Goal: Task Accomplishment & Management: Complete application form

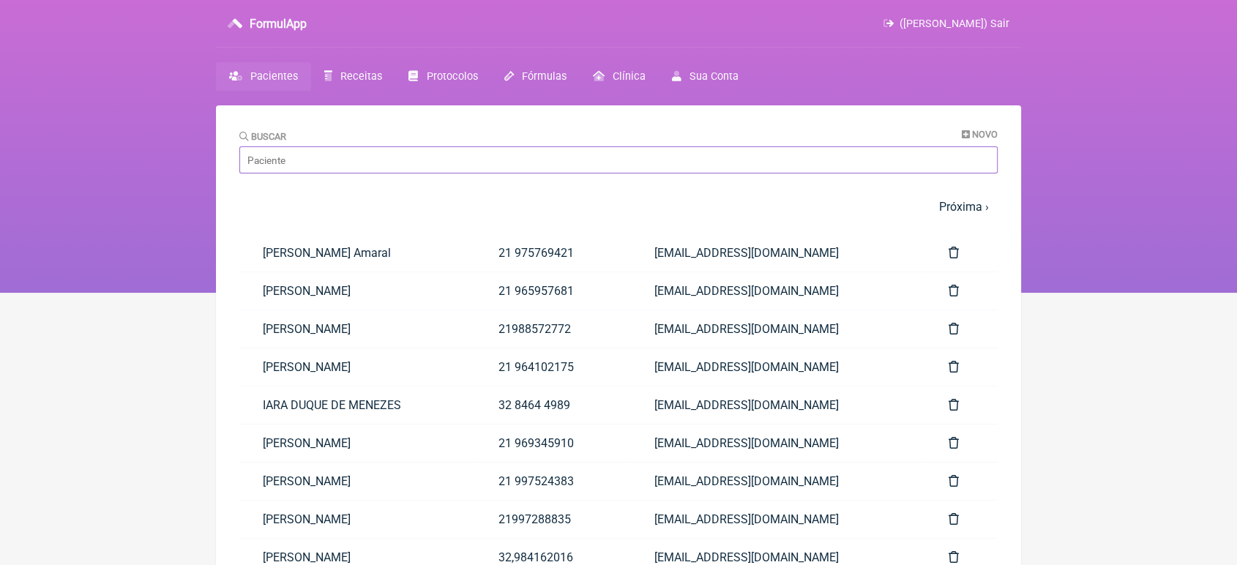
click at [280, 157] on input "Buscar" at bounding box center [618, 159] width 758 height 27
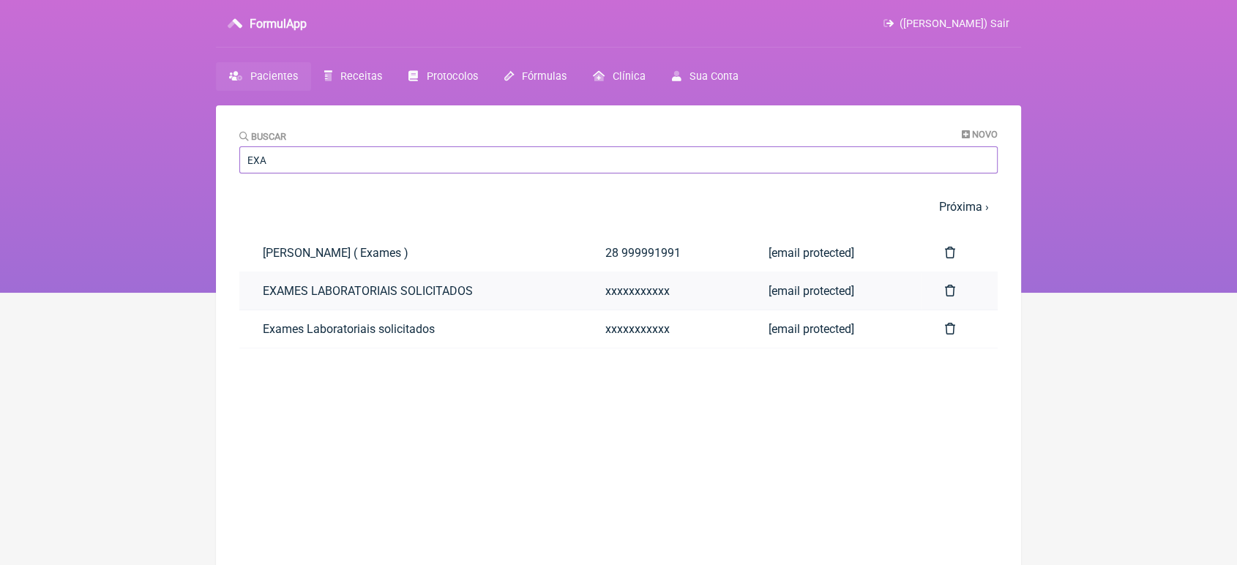
type input "EXA"
click at [294, 293] on link "EXAMES LABORATORIAIS SOLICITADOS" at bounding box center [410, 290] width 343 height 37
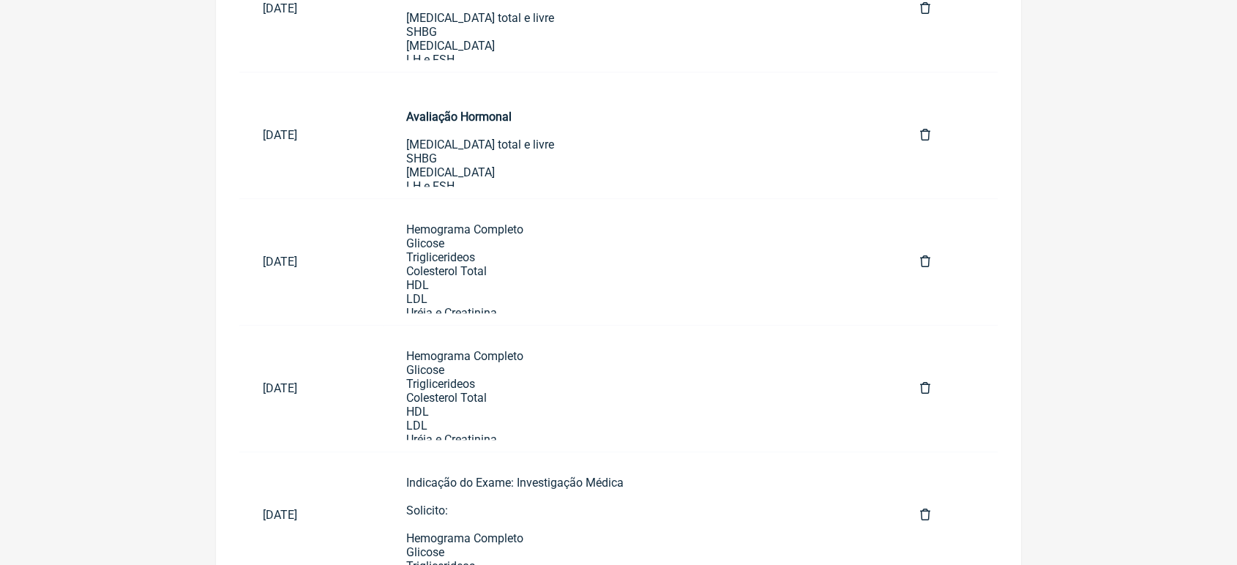
scroll to position [873, 0]
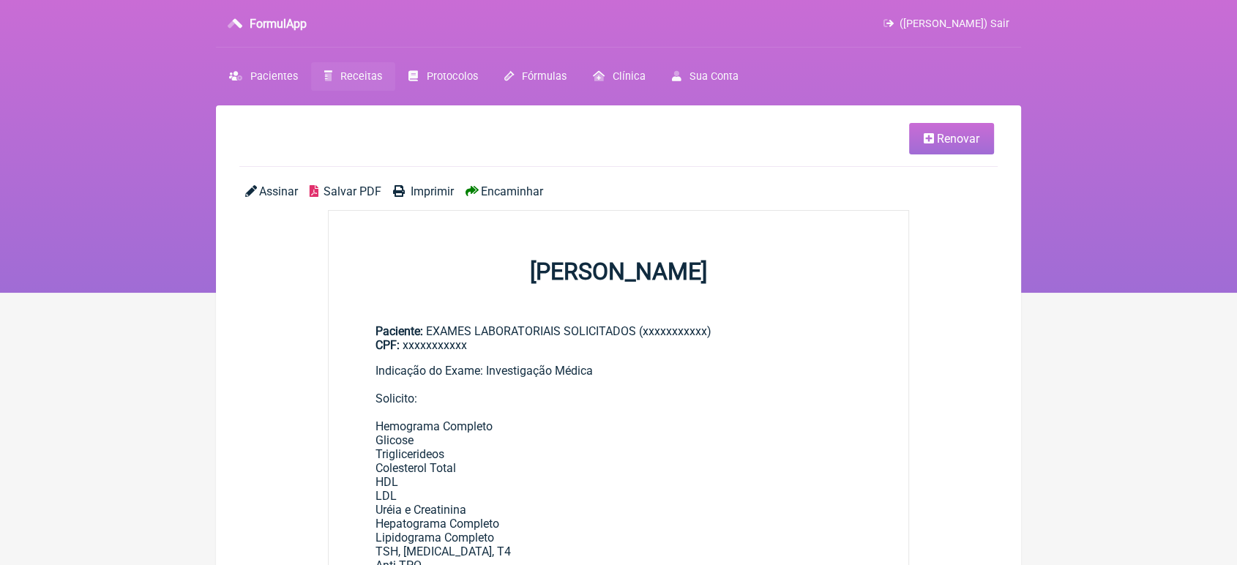
click at [942, 133] on span "Renovar" at bounding box center [958, 139] width 42 height 14
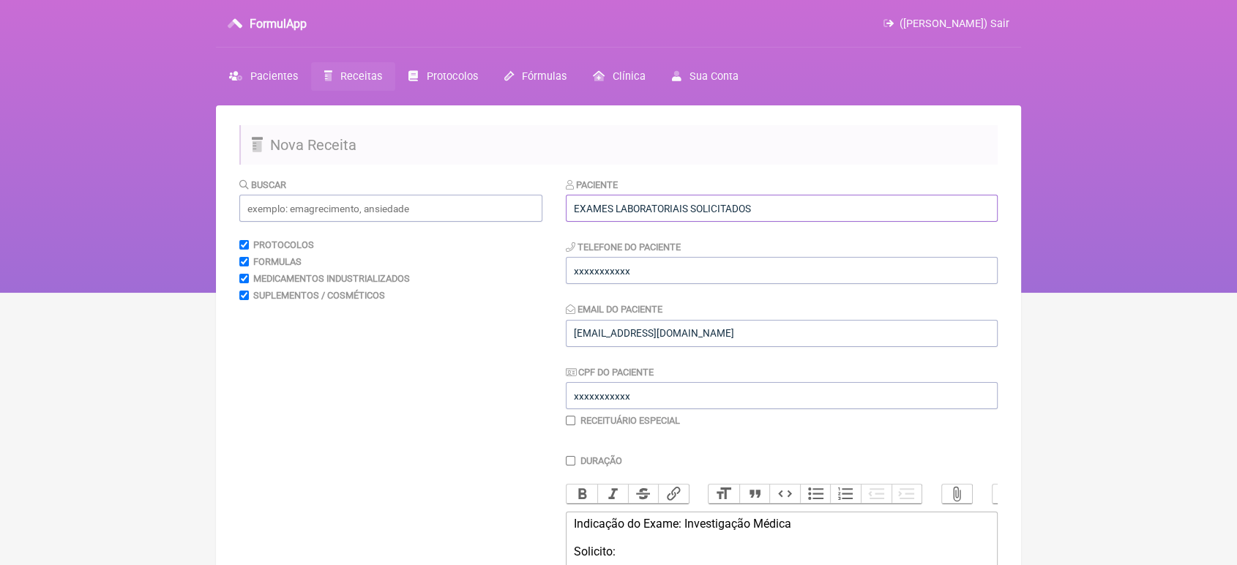
click at [835, 204] on input "EXAMES LABORATORIAIS SOLICITADOS" at bounding box center [782, 208] width 432 height 27
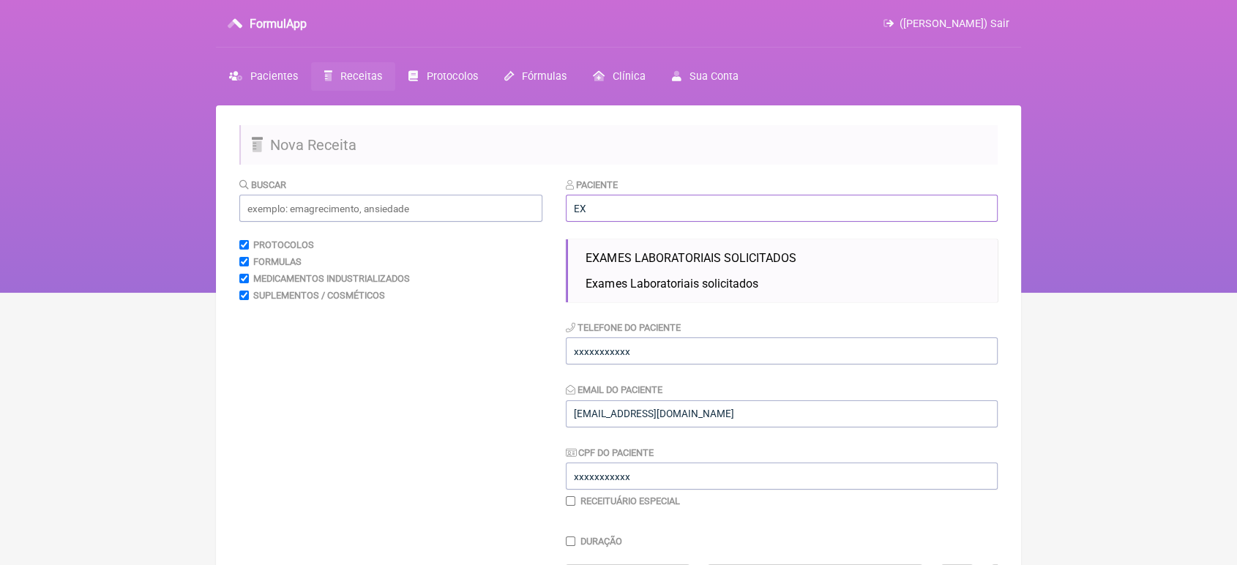
type input "E"
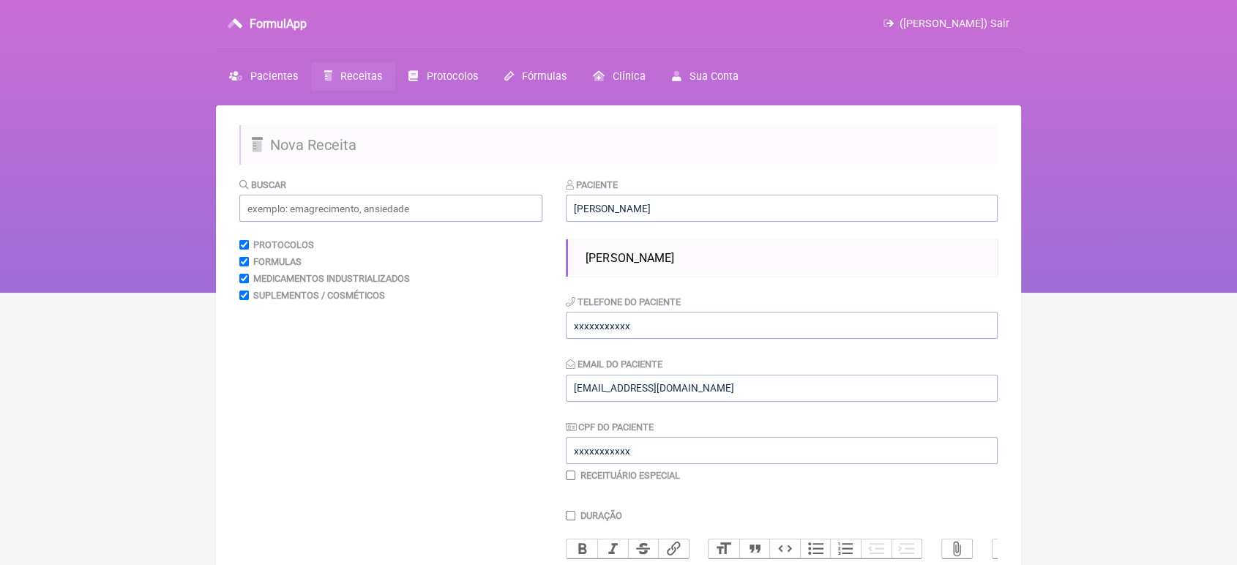
click at [761, 243] on ul "FLÁVIA MACEDO SOARES FERREIRA" at bounding box center [782, 257] width 432 height 37
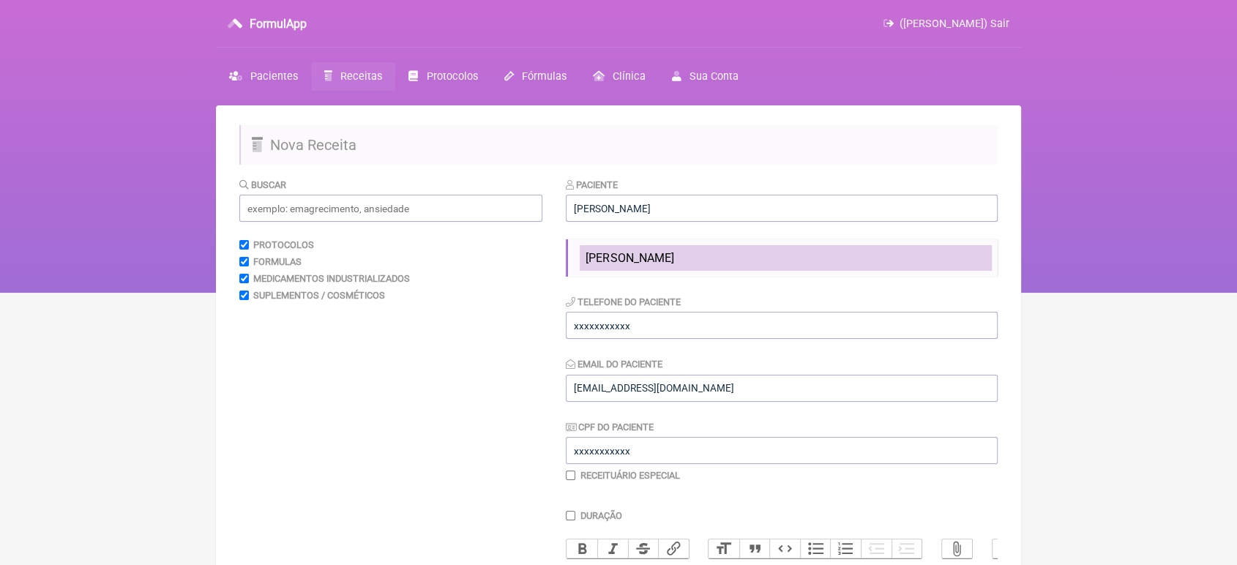
click at [674, 258] on span "FLÁVIA MACEDO SOARES FERREIRA" at bounding box center [630, 258] width 88 height 14
type input "FLÁVIA MACEDO SOARES FERREIRA"
type input "28 999857355"
type input "[EMAIL_ADDRESS][DOMAIN_NAME]"
type input "09275392765"
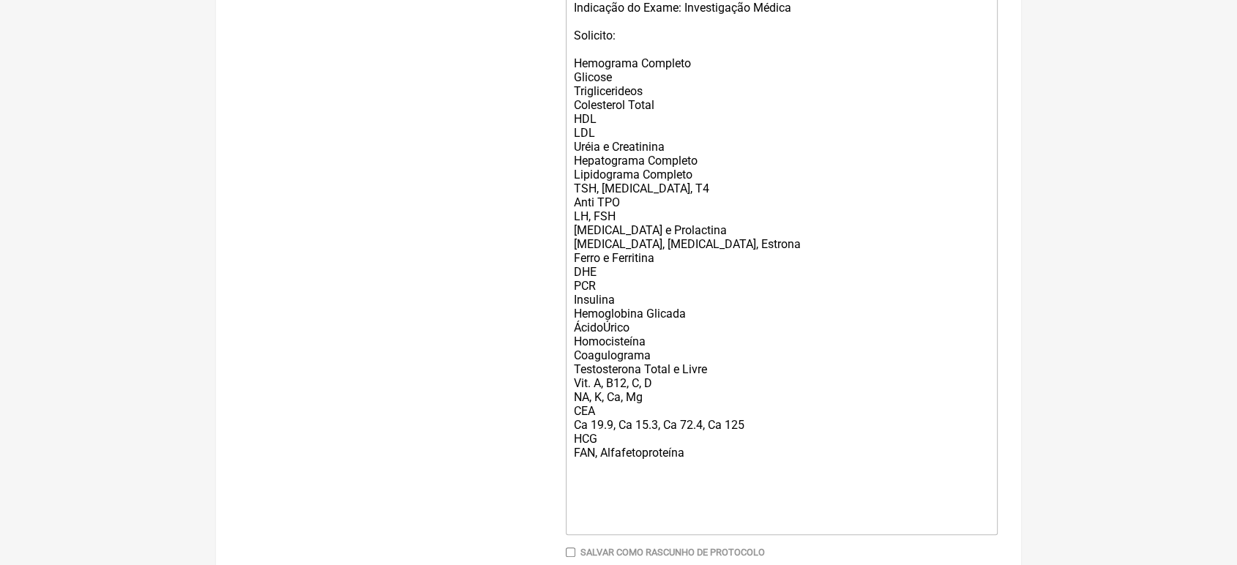
scroll to position [621, 0]
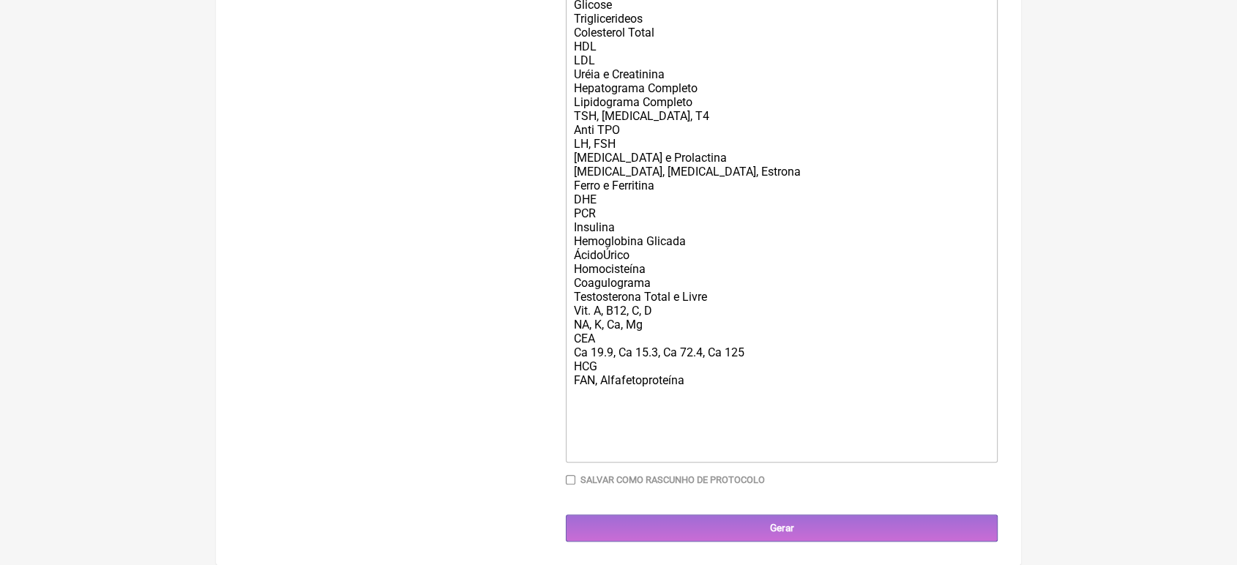
click at [703, 382] on div "Indicação do Exame: Investigação Médica Solicito: Hemograma Completo Glicose Tr…" at bounding box center [782, 192] width 416 height 529
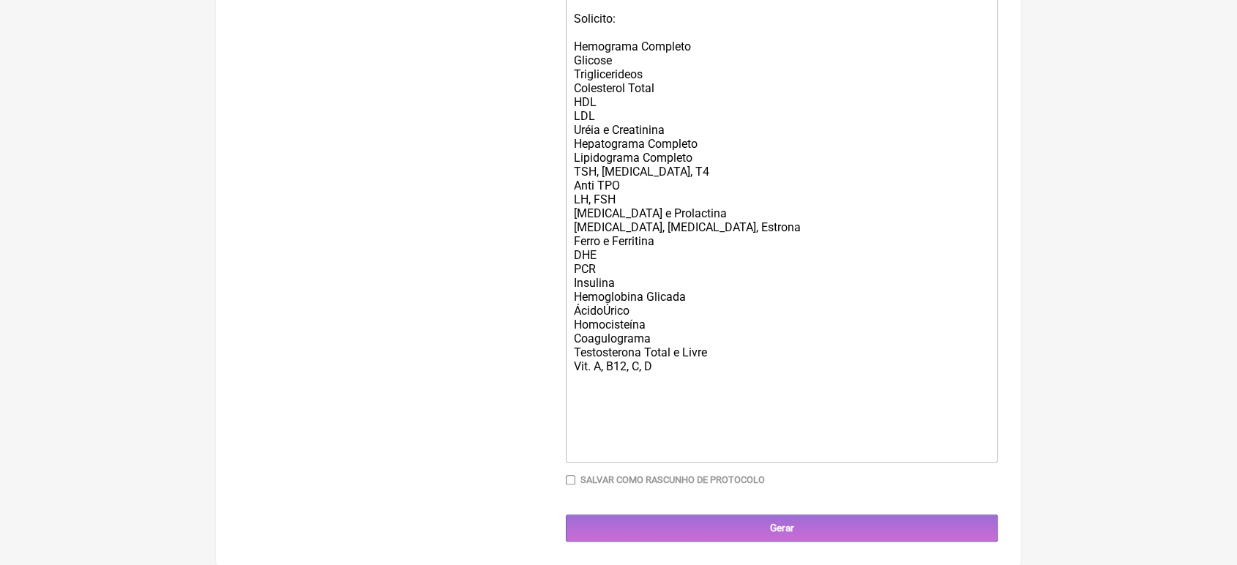
scroll to position [550, 0]
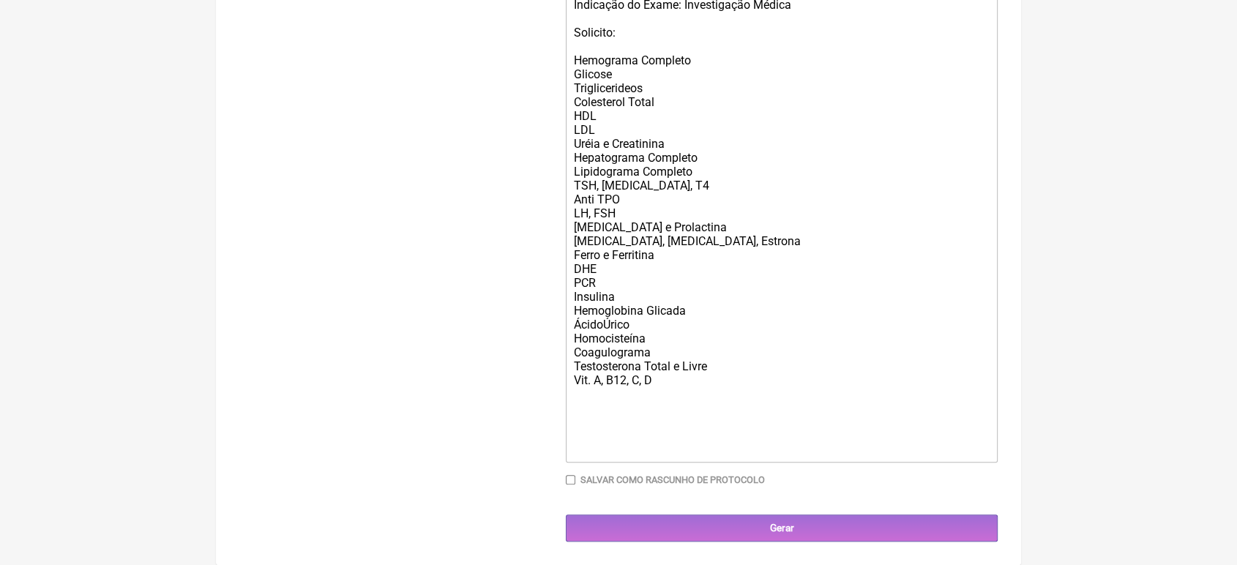
click at [642, 376] on div "Indicação do Exame: Investigação Médica Solicito: Hemograma Completo Glicose Tr…" at bounding box center [782, 227] width 416 height 459
click at [605, 383] on div "Indicação do Exame: Investigação Médica Solicito: Hemograma Completo Glicose Tr…" at bounding box center [782, 227] width 416 height 459
click at [597, 263] on div "Indicação do Exame: Investigação Médica Solicito: Hemograma Completo Glicose Tr…" at bounding box center [782, 227] width 416 height 459
click at [603, 319] on div "Indicação do Exame: Investigação Médica Solicito: Hemograma Completo Glicose Tr…" at bounding box center [782, 227] width 416 height 459
type trix-editor "<div>Indicação do Exame: Investigação Médica<br><br>Solicito:<br><br>Hemograma …"
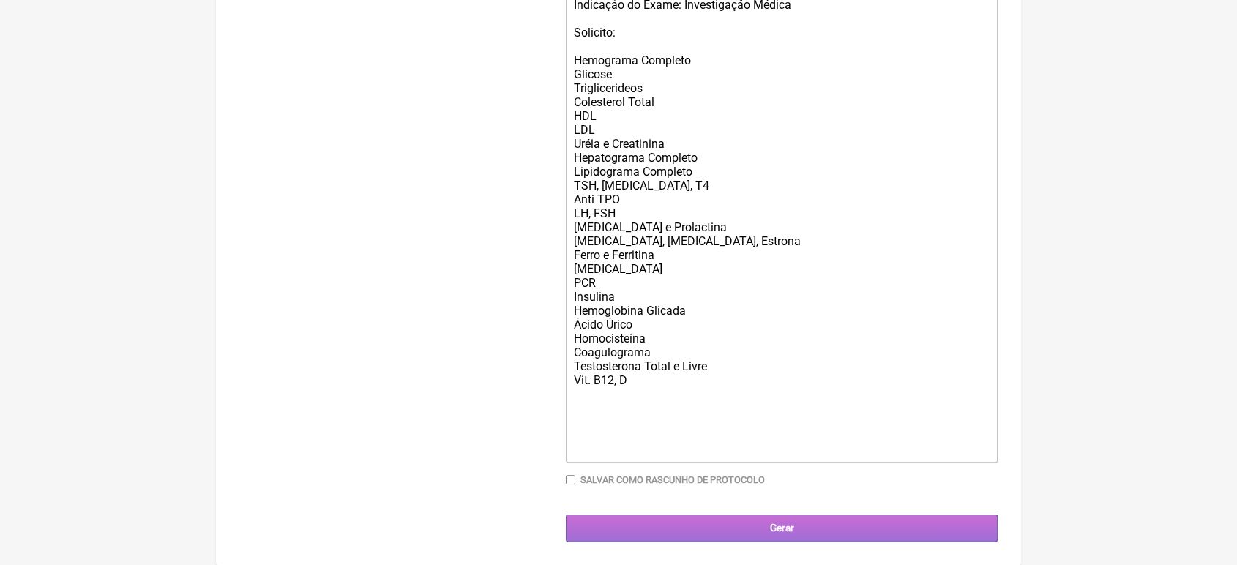
click at [811, 523] on input "Gerar" at bounding box center [782, 528] width 432 height 27
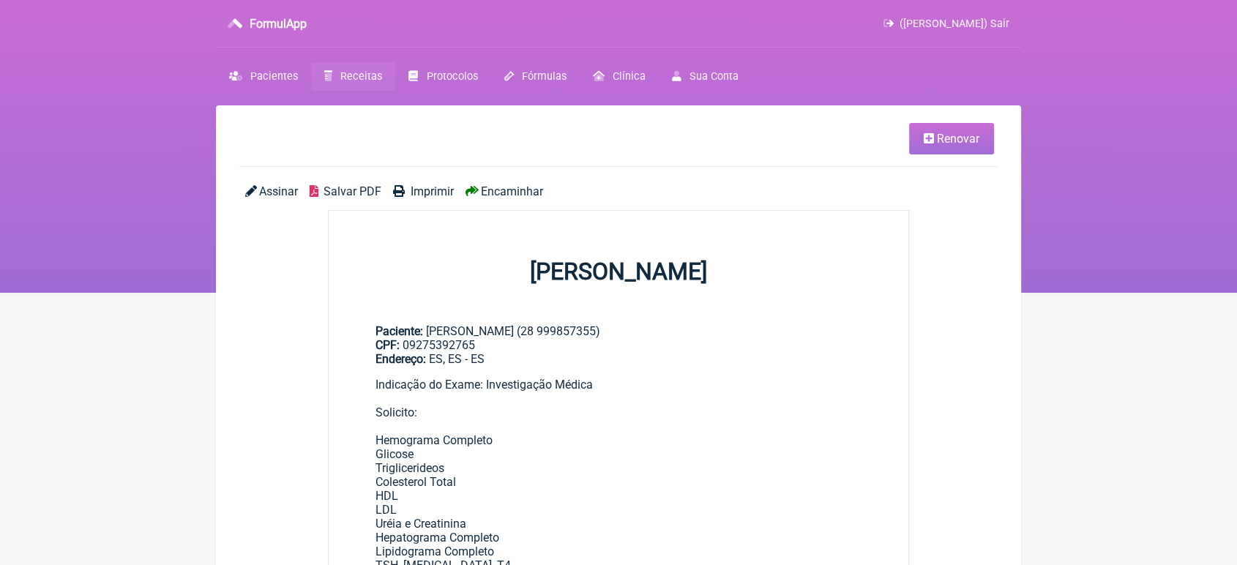
click at [505, 198] on span "Encaminhar" at bounding box center [512, 191] width 62 height 14
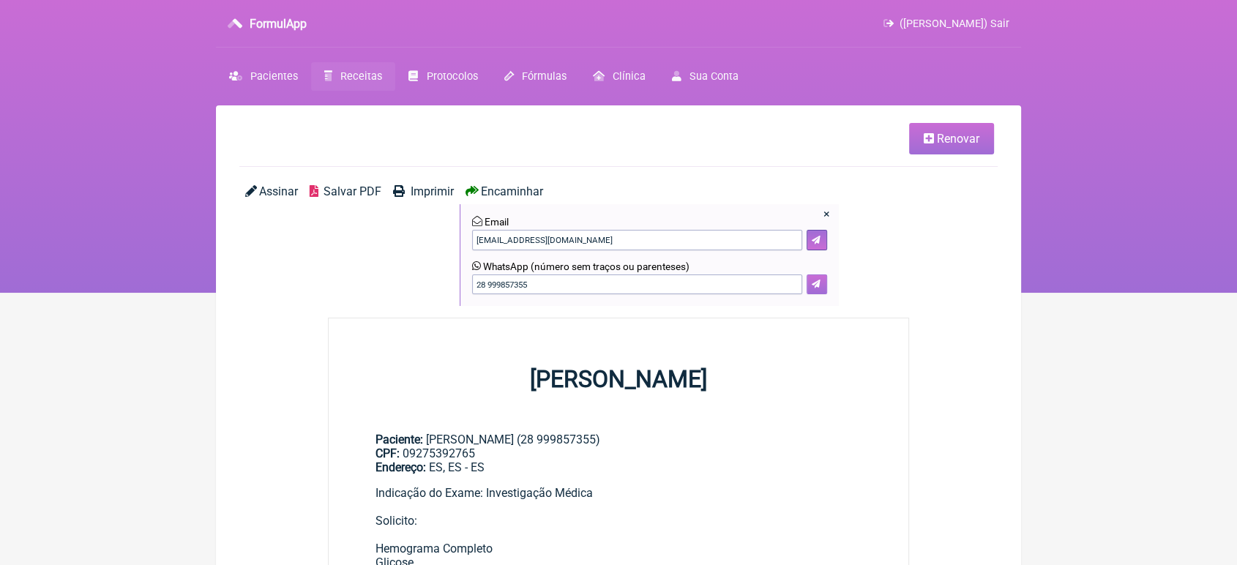
click at [817, 286] on icon at bounding box center [816, 284] width 9 height 9
click at [924, 143] on icon at bounding box center [929, 139] width 10 height 12
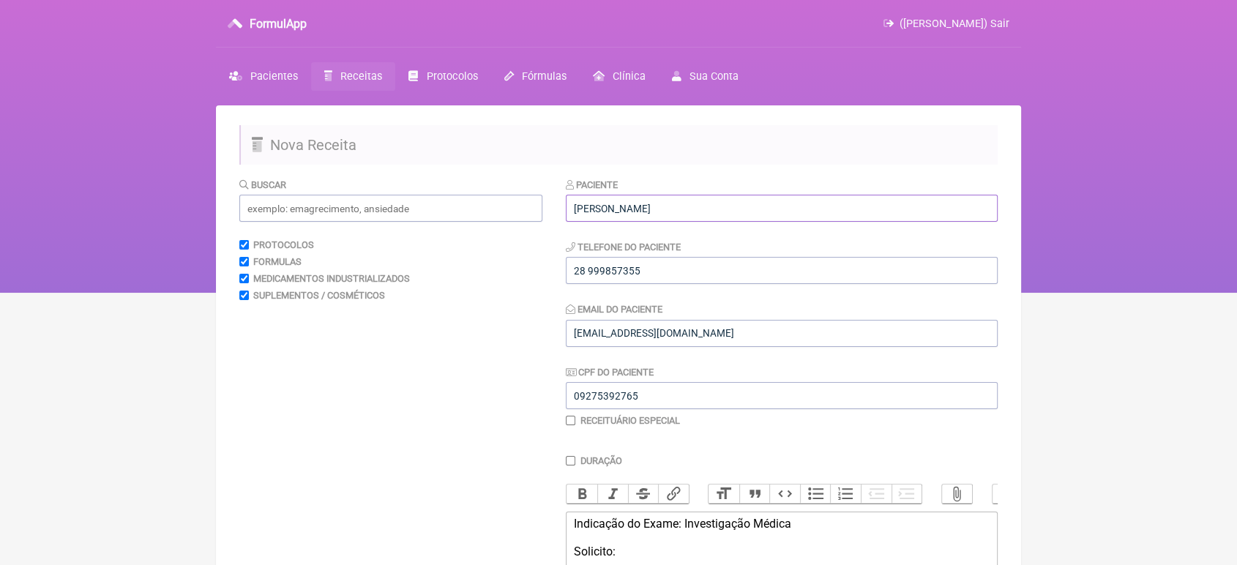
click at [823, 195] on input "FLÁVIA MACEDO SOARES FERREIRA" at bounding box center [782, 208] width 432 height 27
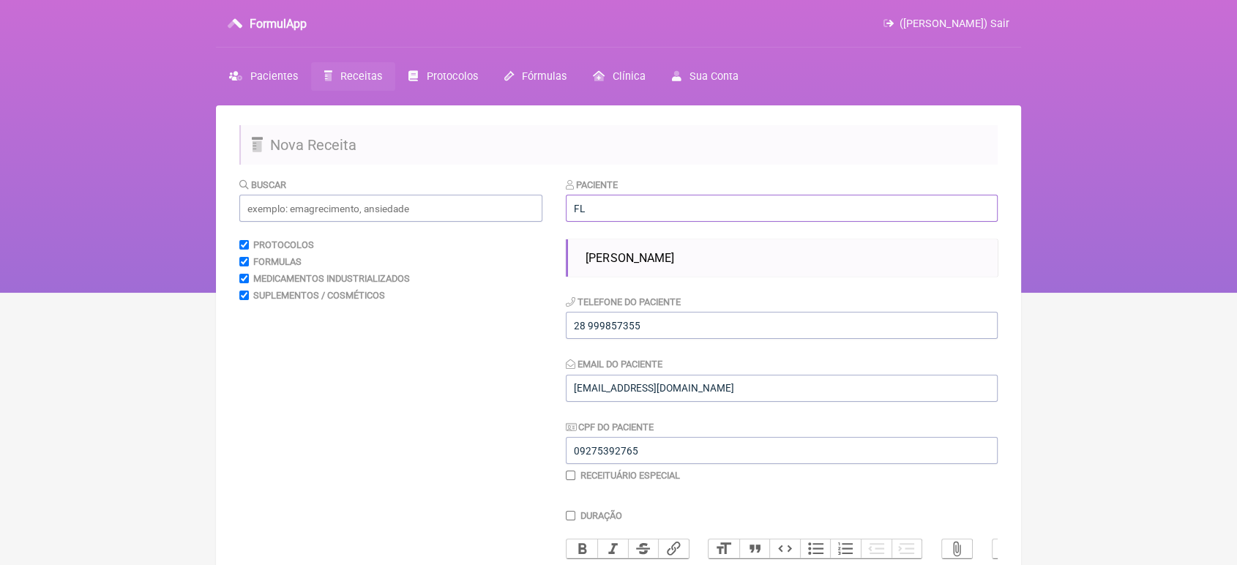
type input "F"
click at [808, 245] on ul "KEMILLY SOARES FERREIRA" at bounding box center [782, 257] width 432 height 37
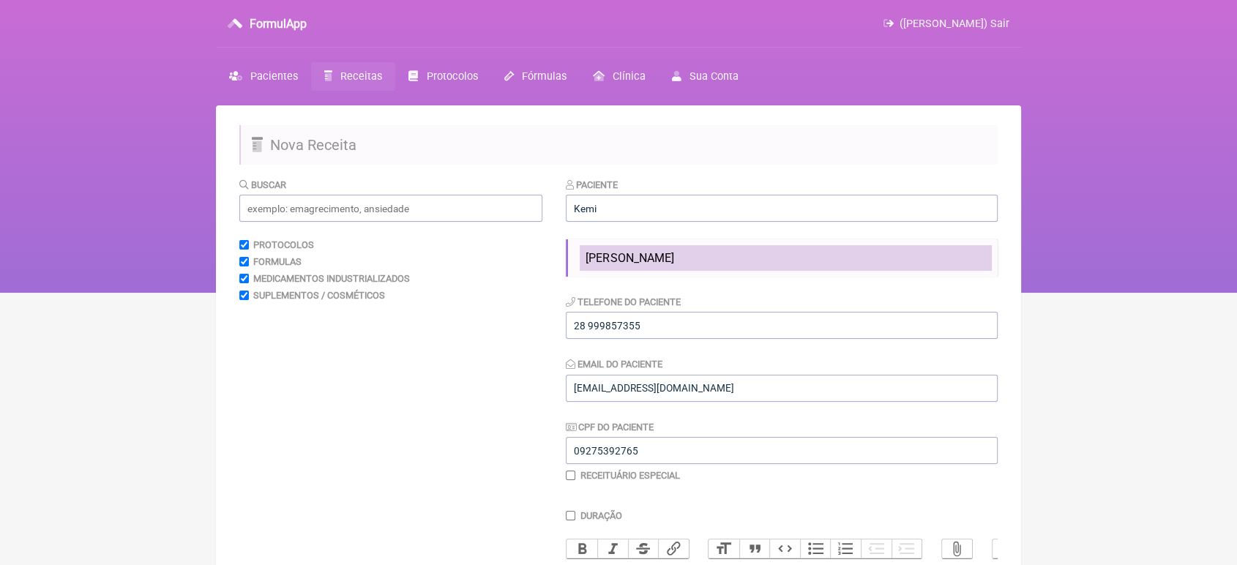
drag, startPoint x: 808, startPoint y: 245, endPoint x: 797, endPoint y: 253, distance: 13.0
click at [797, 253] on ul "[PERSON_NAME]" at bounding box center [782, 257] width 432 height 37
click at [797, 253] on li "KEMILLY SOARES FERREIRA" at bounding box center [786, 258] width 412 height 26
type input "KEMILLY SOARES FERREIRA"
type input "XXXXXXXXXXX"
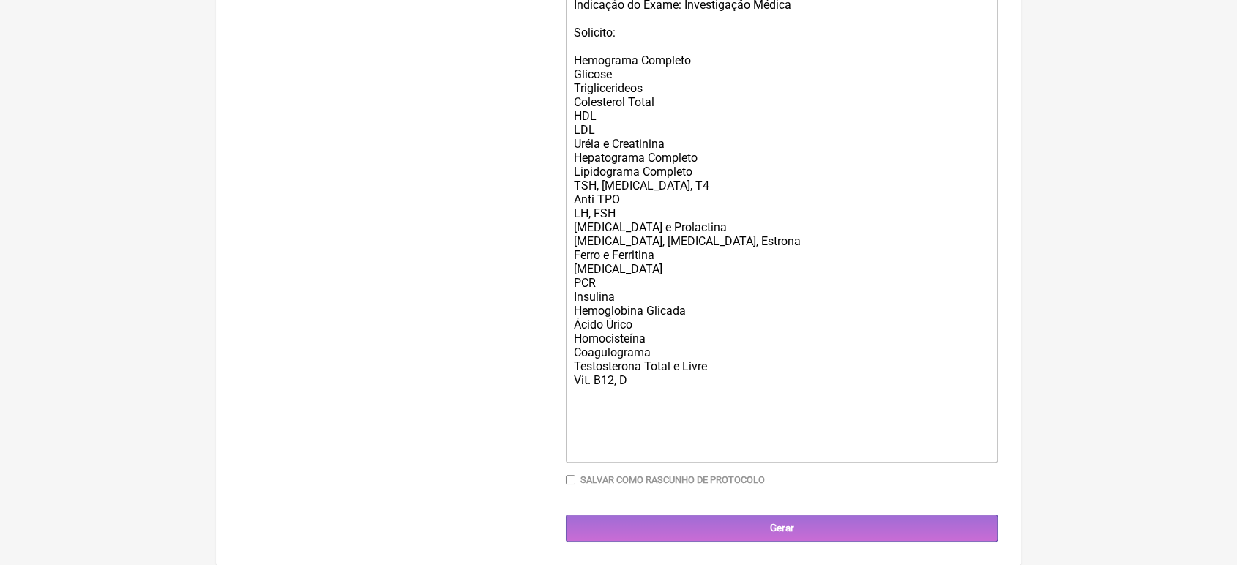
scroll to position [539, 0]
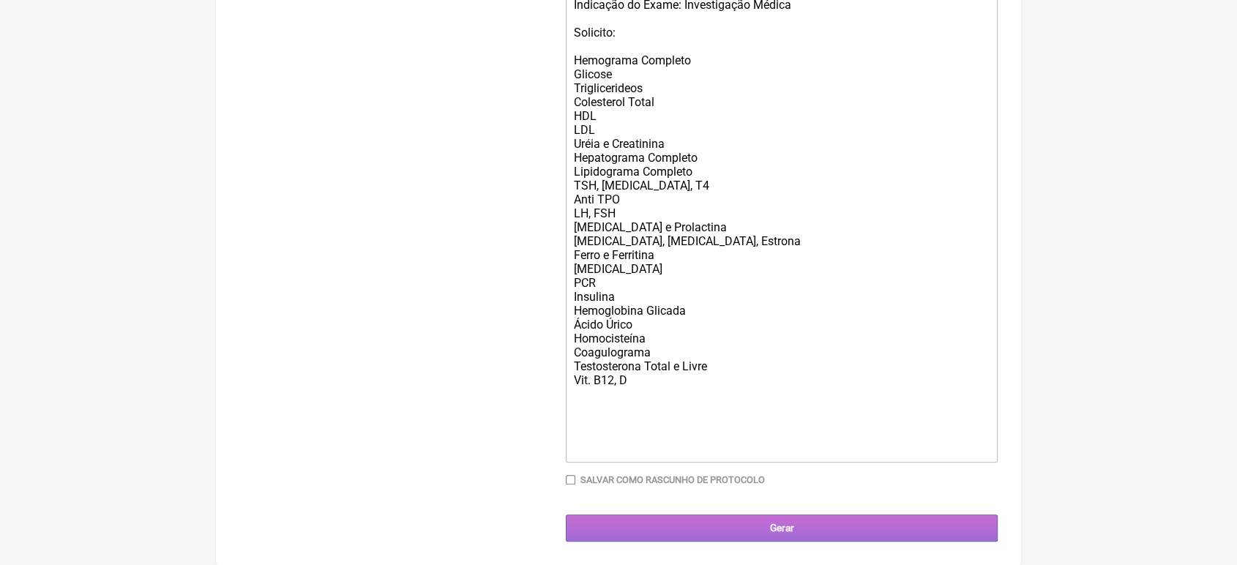
click at [605, 542] on input "Gerar" at bounding box center [782, 528] width 432 height 27
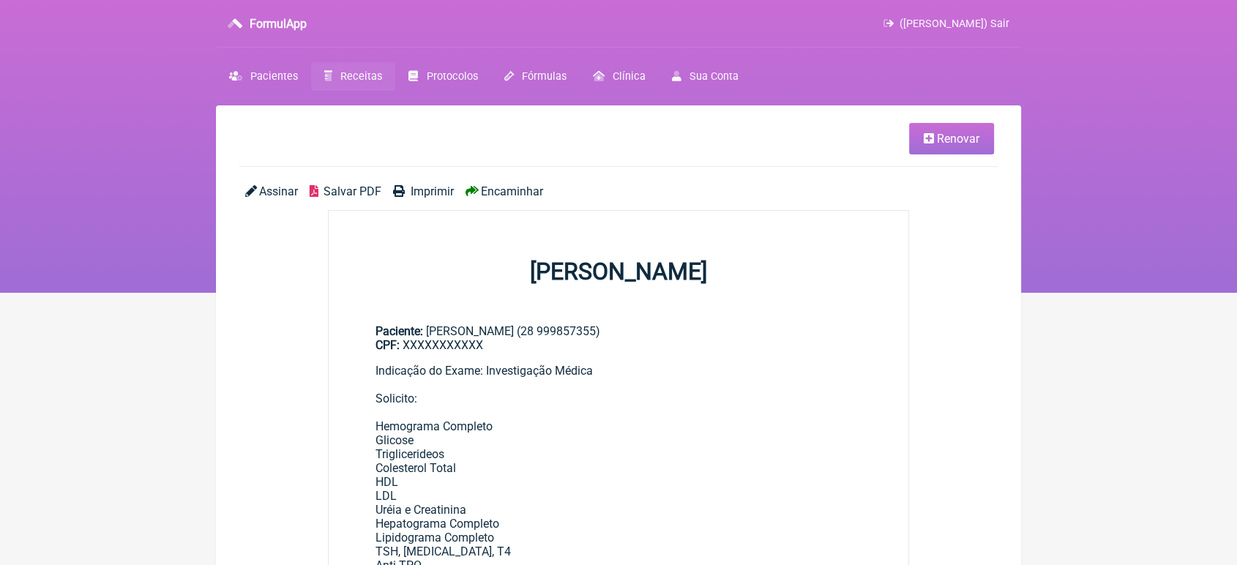
click at [502, 189] on span "Encaminhar" at bounding box center [512, 191] width 62 height 14
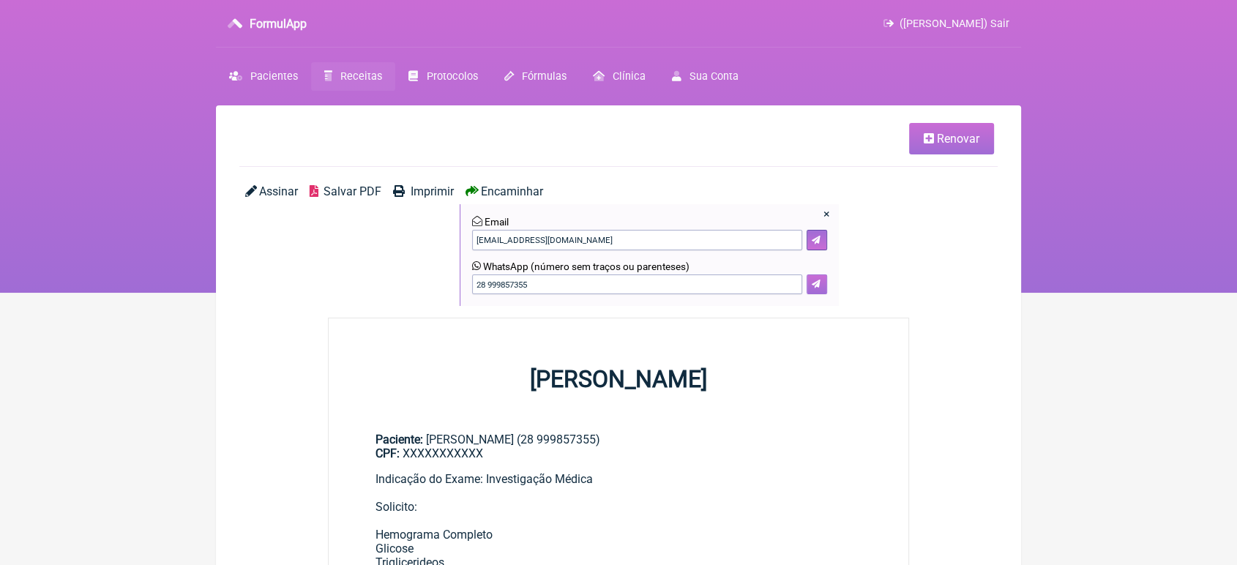
click at [810, 285] on button at bounding box center [817, 285] width 20 height 20
click at [936, 141] on link "Renovar" at bounding box center [951, 138] width 85 height 31
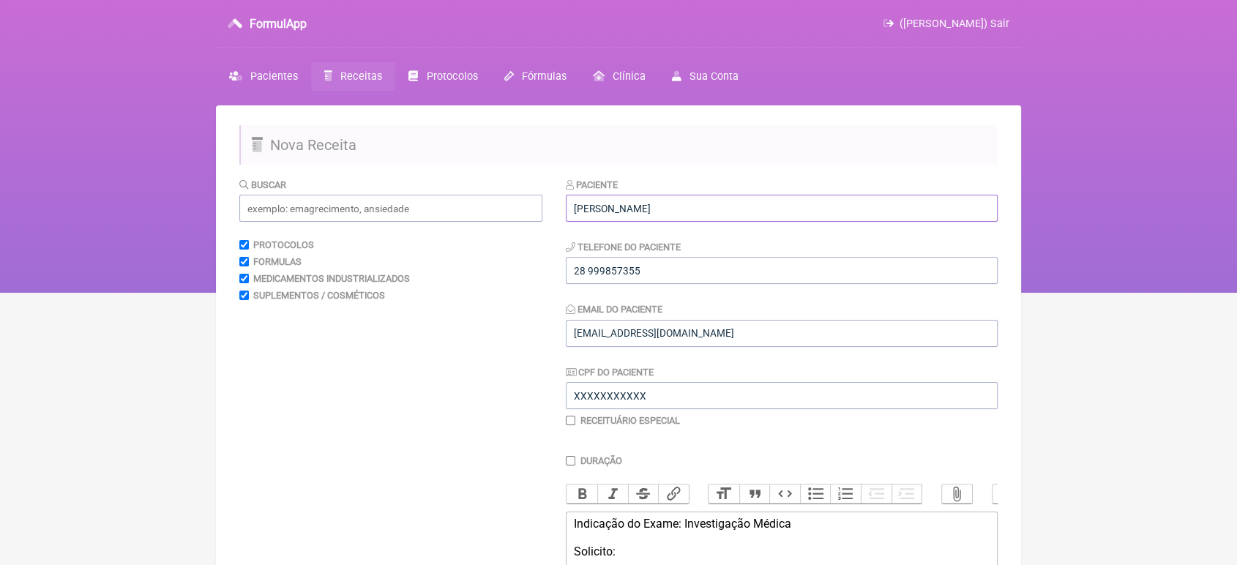
click at [831, 208] on input "[PERSON_NAME]" at bounding box center [782, 208] width 432 height 27
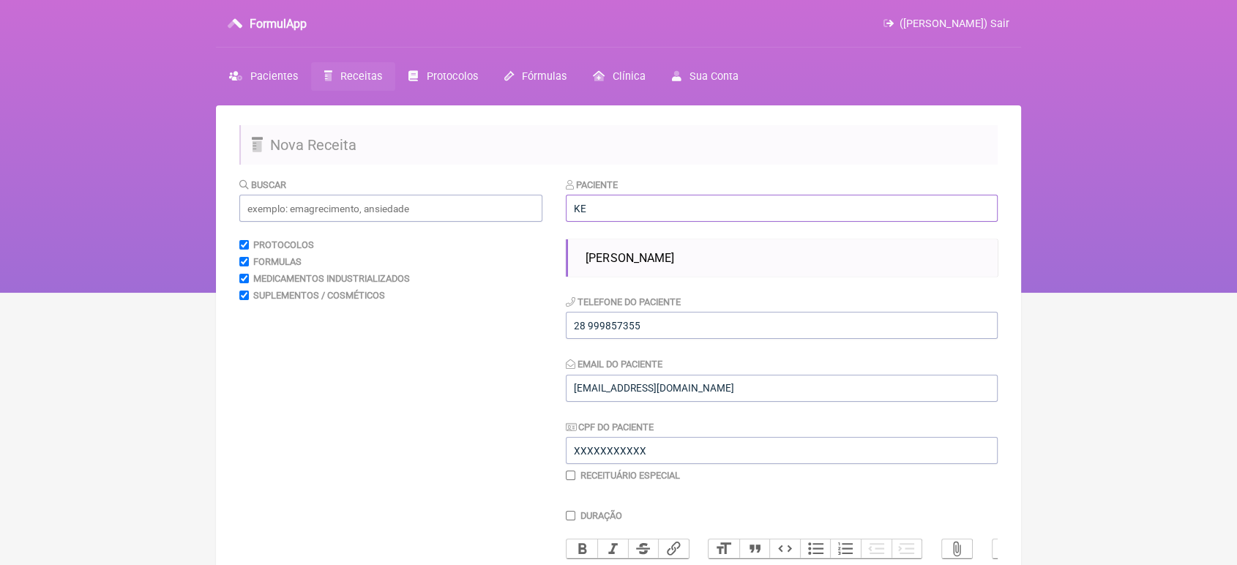
type input "K"
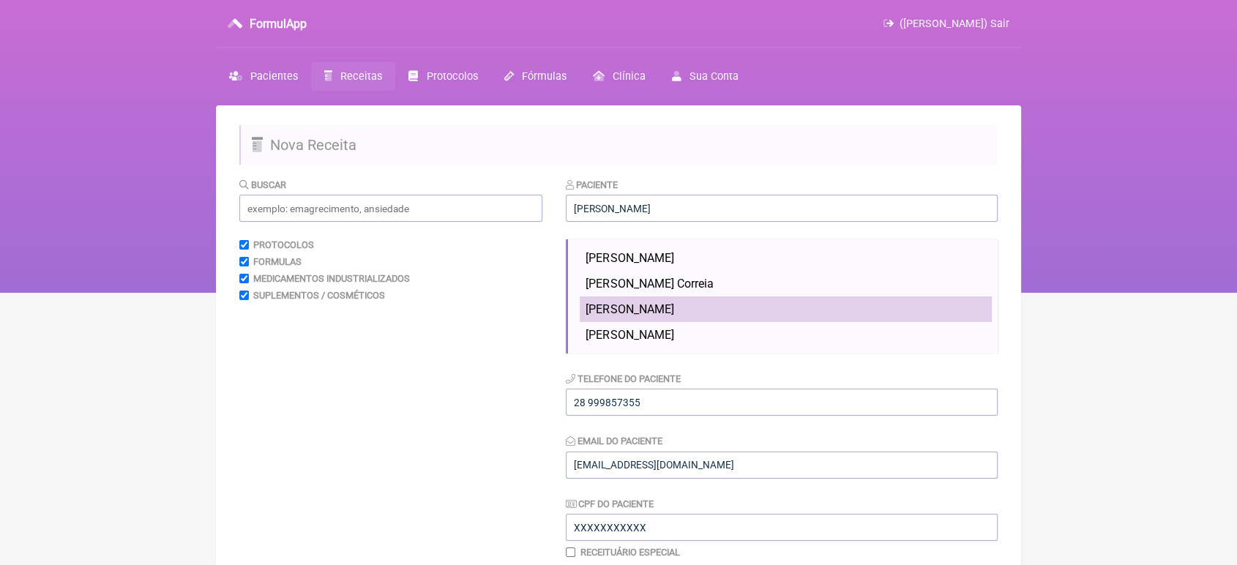
click at [674, 305] on span "MARCIO SANTANNA FERREIRA" at bounding box center [630, 309] width 88 height 14
type input "MARCIO SANTANNA FERREIRA"
type input "28 998857261"
type input "08253804725"
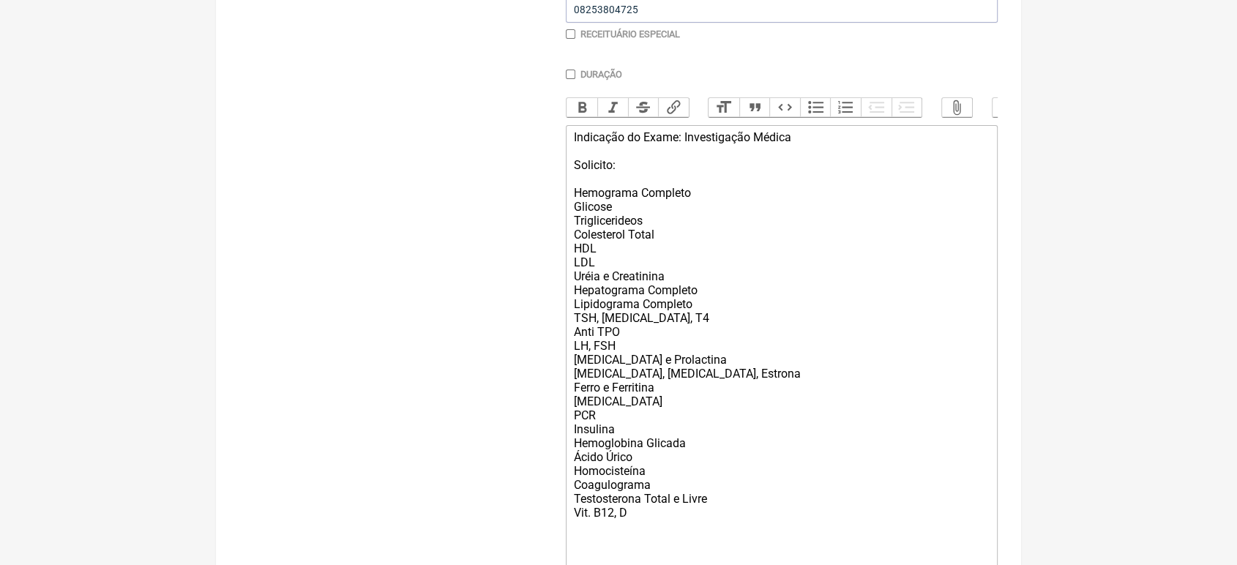
scroll to position [420, 0]
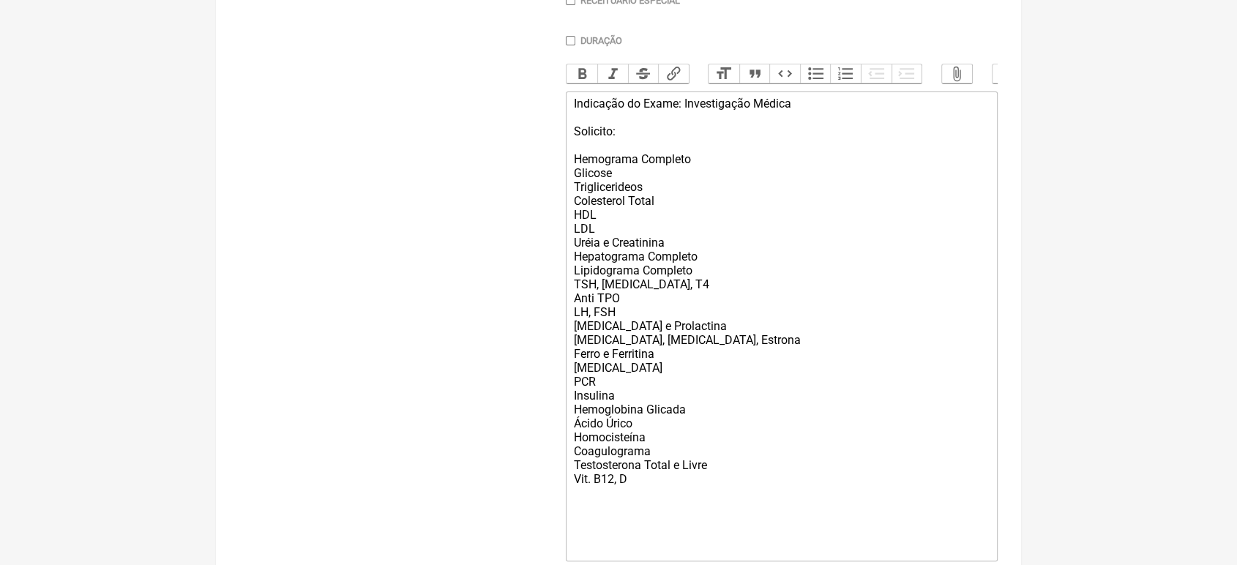
click at [738, 502] on div "Indicação do Exame: Investigação Médica Solicito: Hemograma Completo Glicose Tr…" at bounding box center [782, 326] width 416 height 459
click at [727, 494] on div "Indicação do Exame: Investigação Médica Solicito: Hemograma Completo Glicose Tr…" at bounding box center [782, 326] width 416 height 459
type trix-editor "<div>Indicação do Exame: Investigação Médica<br><br>Solicito:<br><br>Hemograma …"
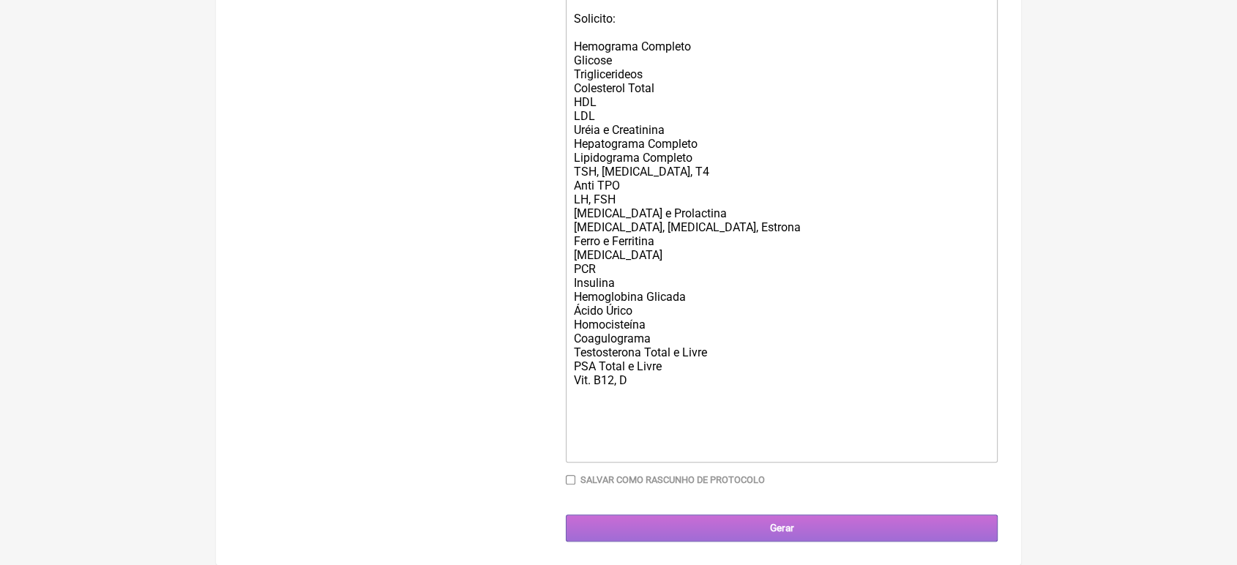
click at [773, 532] on input "Gerar" at bounding box center [782, 528] width 432 height 27
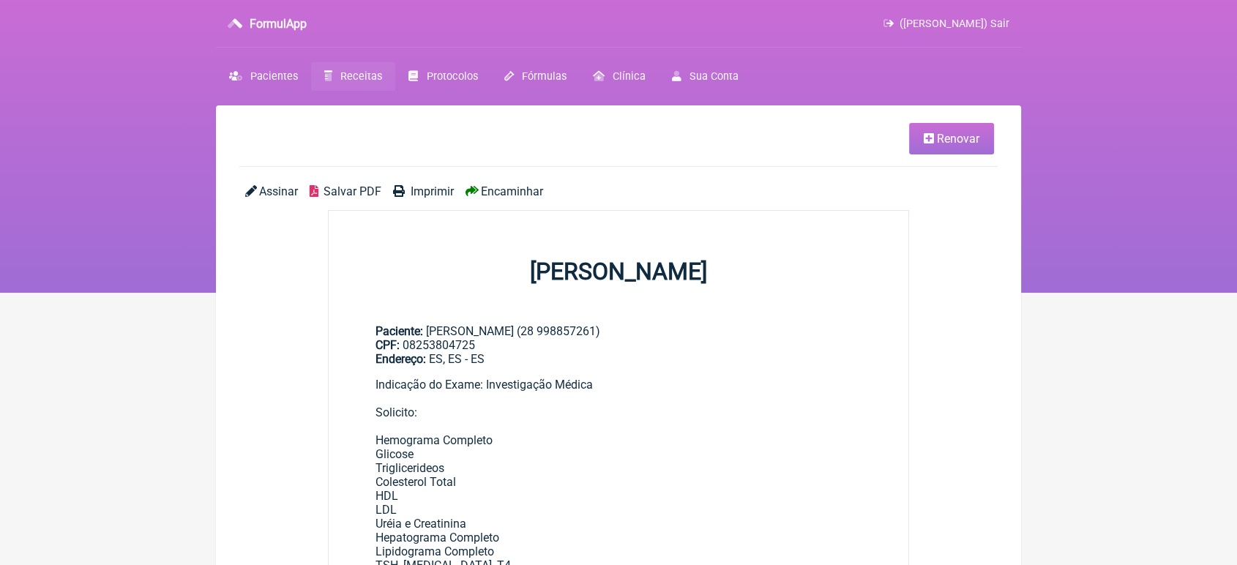
click at [502, 191] on span "Encaminhar" at bounding box center [512, 191] width 62 height 14
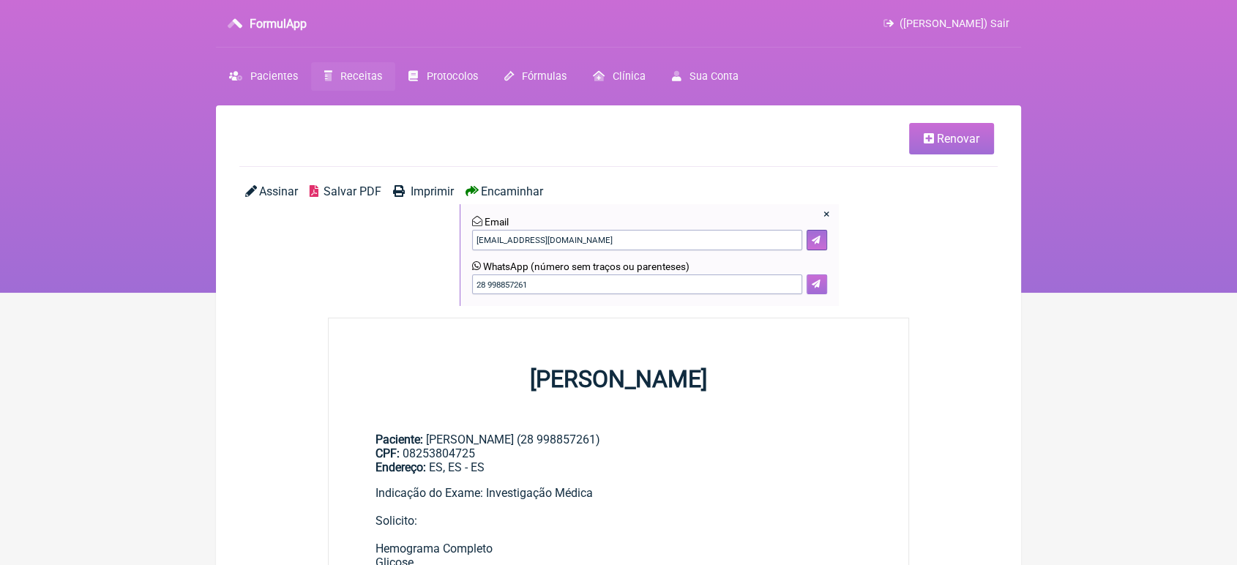
click at [810, 283] on button at bounding box center [817, 285] width 20 height 20
click at [819, 285] on icon at bounding box center [816, 284] width 9 height 9
click at [615, 283] on input "28 998857261" at bounding box center [637, 285] width 330 height 20
type input "28 999857355"
click at [811, 280] on button at bounding box center [817, 285] width 20 height 20
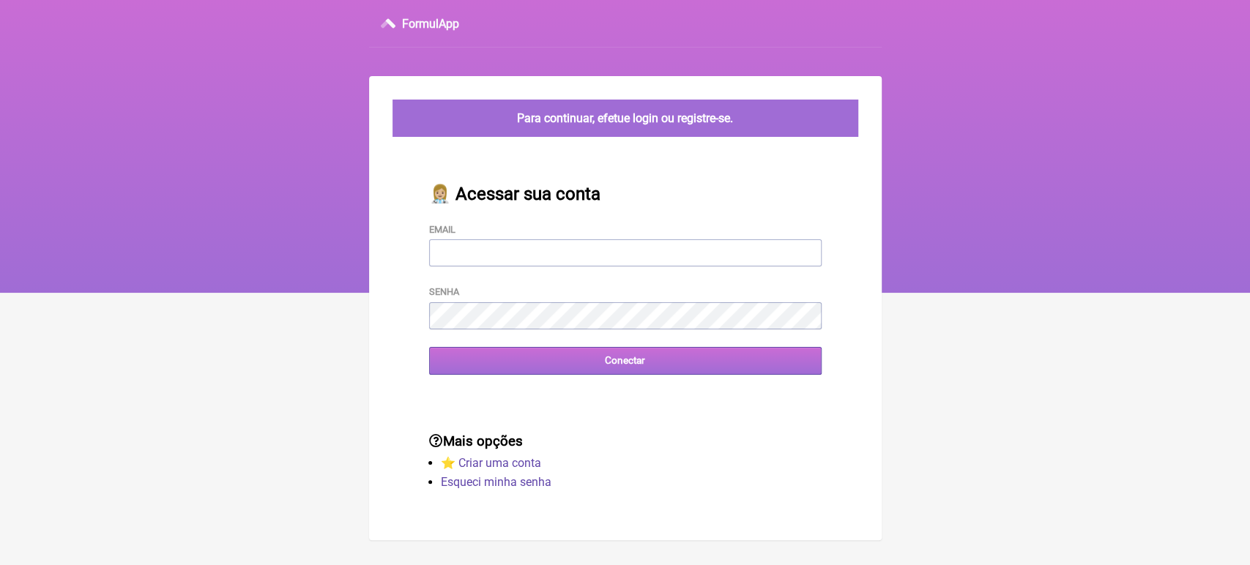
type input "[EMAIL_ADDRESS][DOMAIN_NAME]"
click at [464, 361] on input "Conectar" at bounding box center [625, 360] width 392 height 27
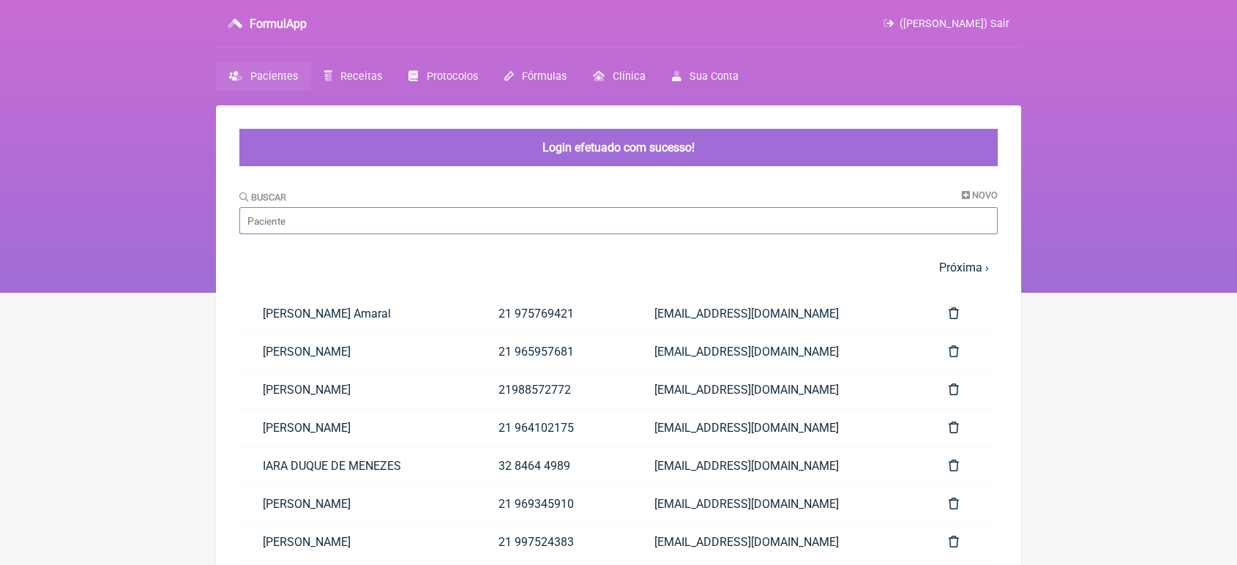
click at [422, 227] on input "Buscar" at bounding box center [618, 220] width 758 height 27
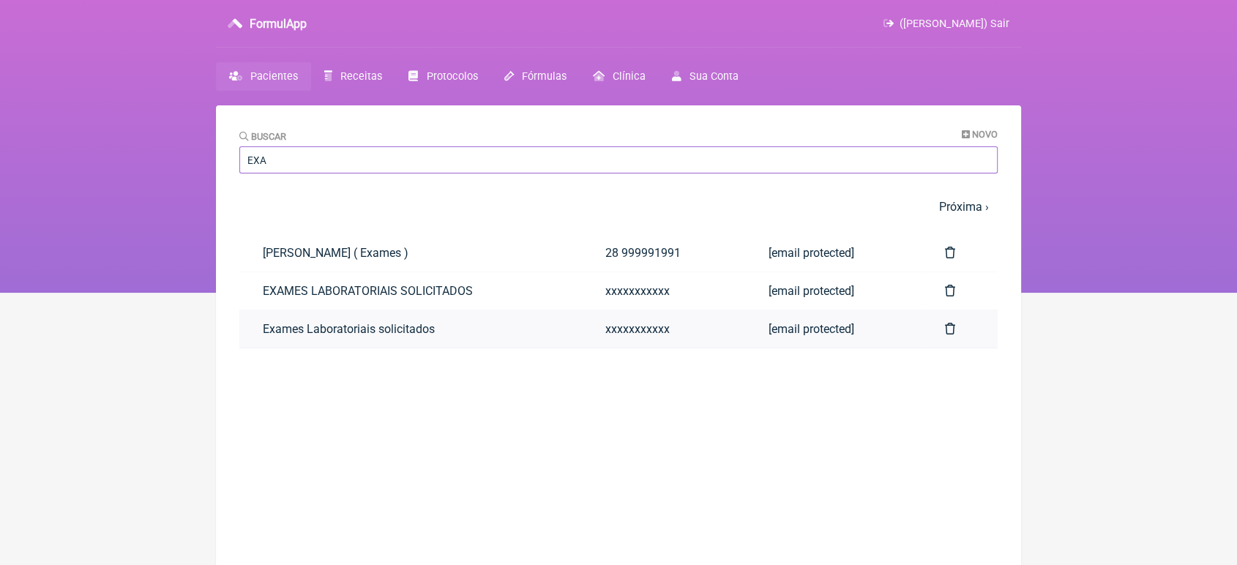
type input "EXA"
click at [282, 329] on link "Exames Laboratoriais solicitados" at bounding box center [410, 328] width 343 height 37
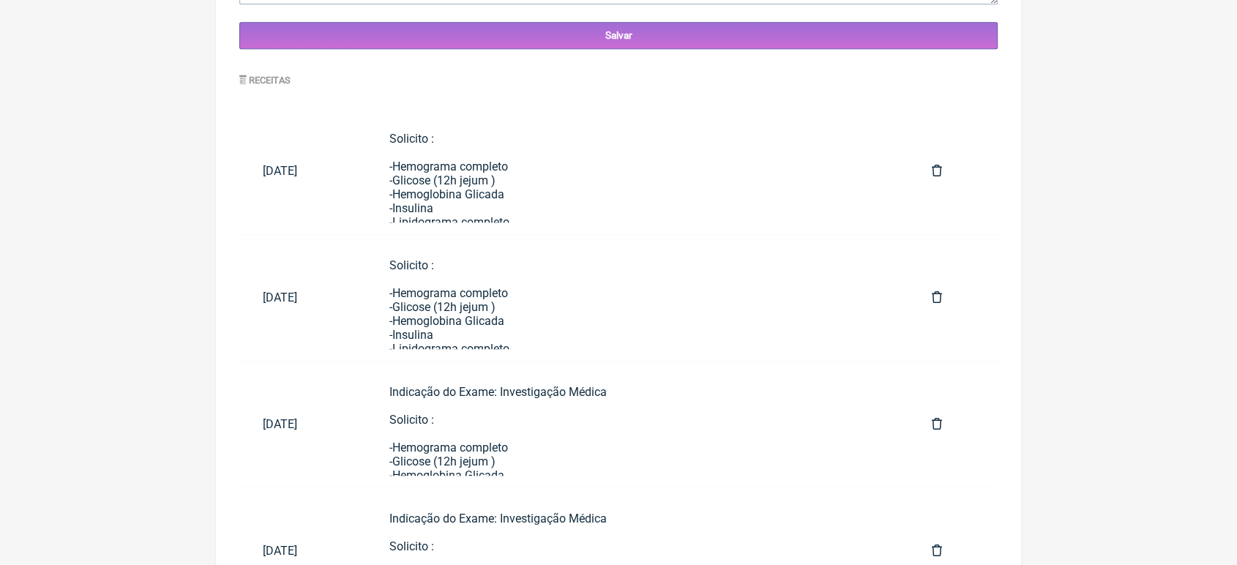
scroll to position [767, 0]
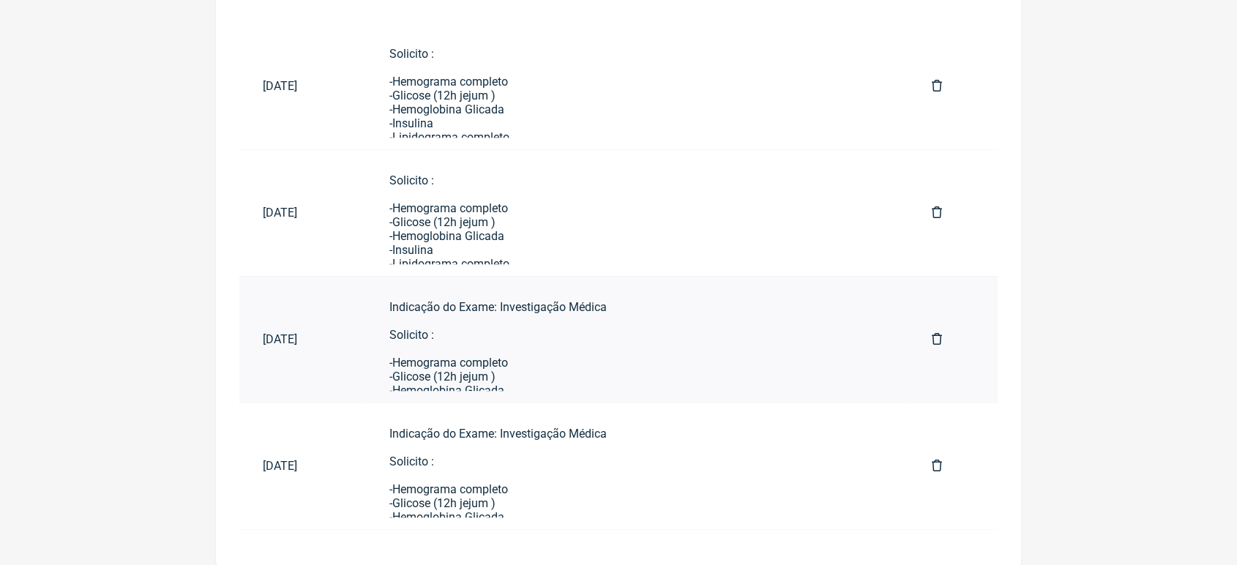
click at [570, 384] on div "Indicação do Exame: Investigação Médica Solicito : -Hemograma completo -Glicose…" at bounding box center [637, 515] width 496 height 431
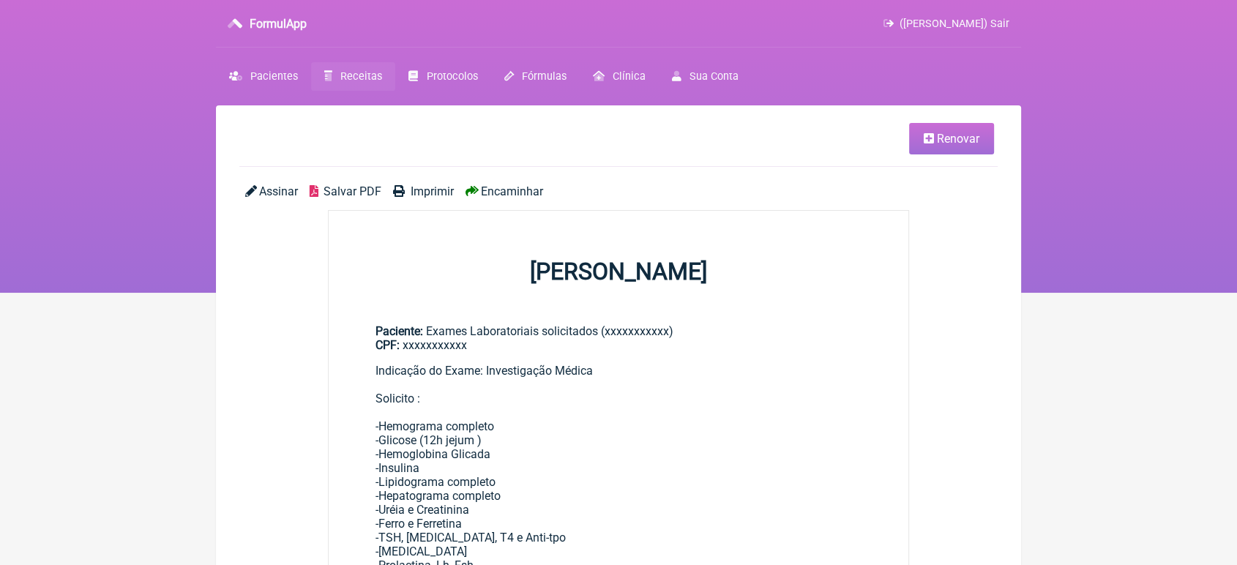
click at [958, 132] on span "Renovar" at bounding box center [958, 139] width 42 height 14
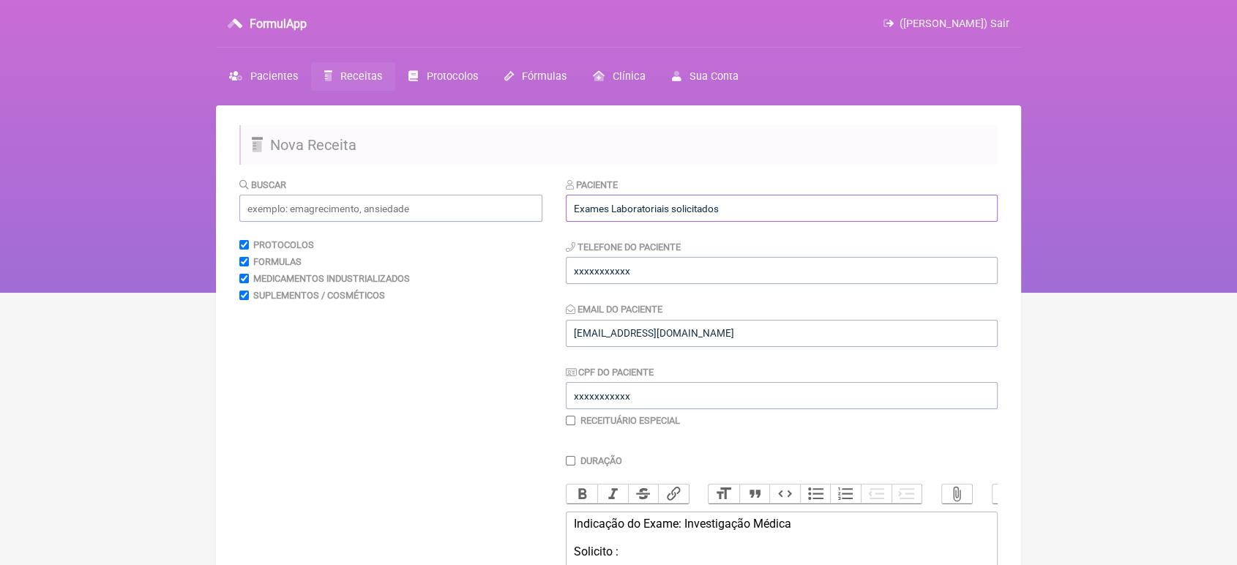
click at [822, 204] on input "Exames Laboratoriais solicitados" at bounding box center [782, 208] width 432 height 27
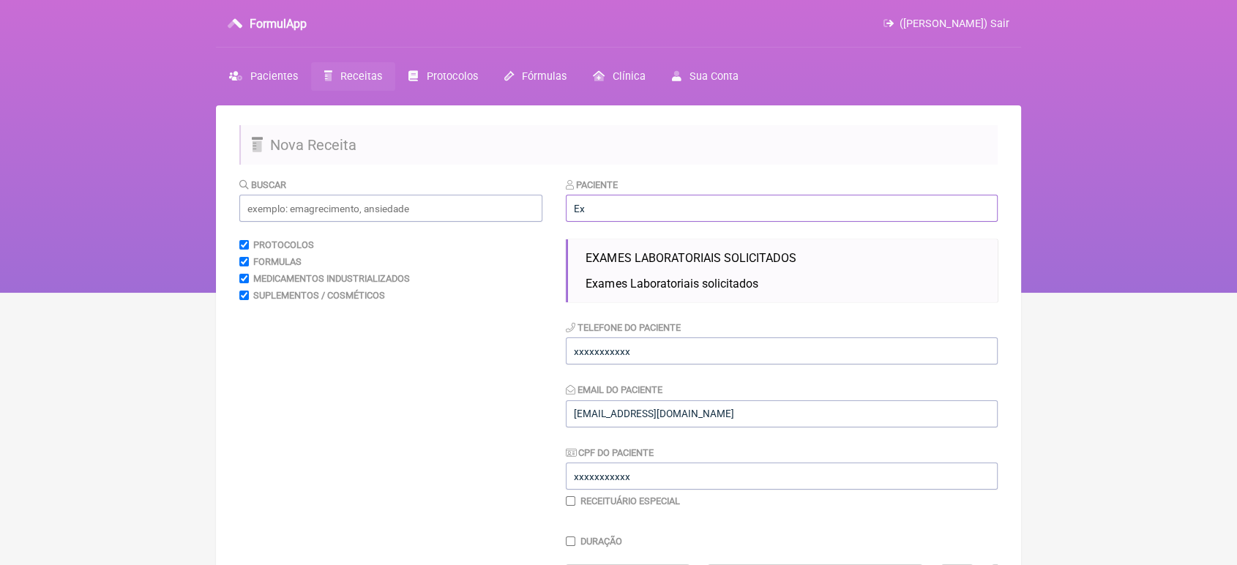
type input "E"
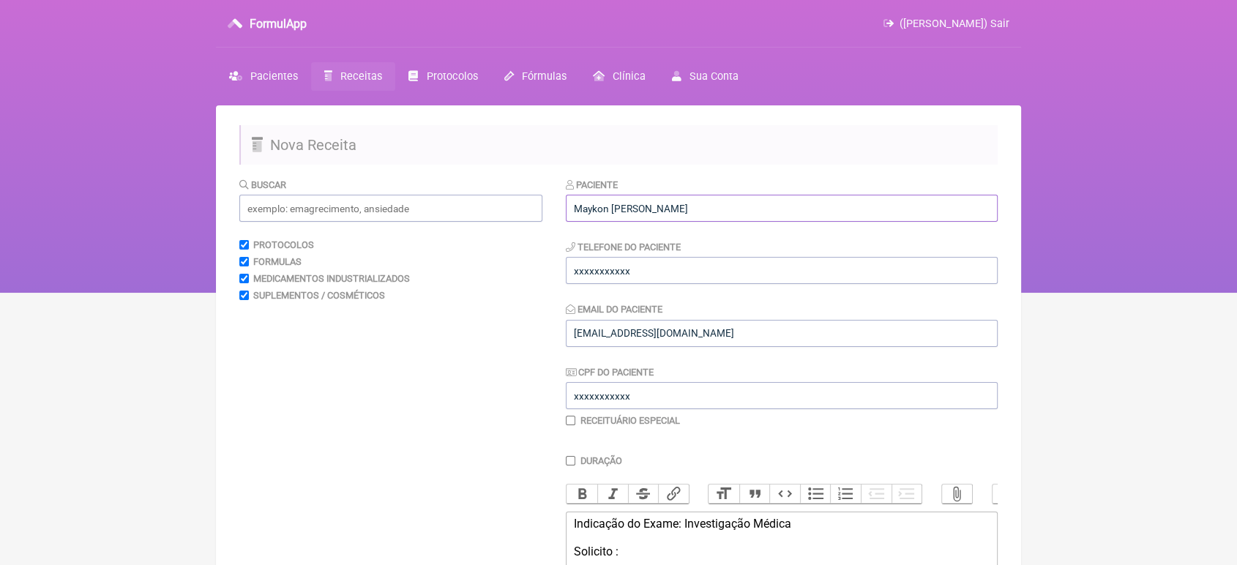
type input "Maykon Videira de Sousa"
click at [712, 274] on input "xxxxxxxxxxx" at bounding box center [782, 270] width 432 height 27
type input "x"
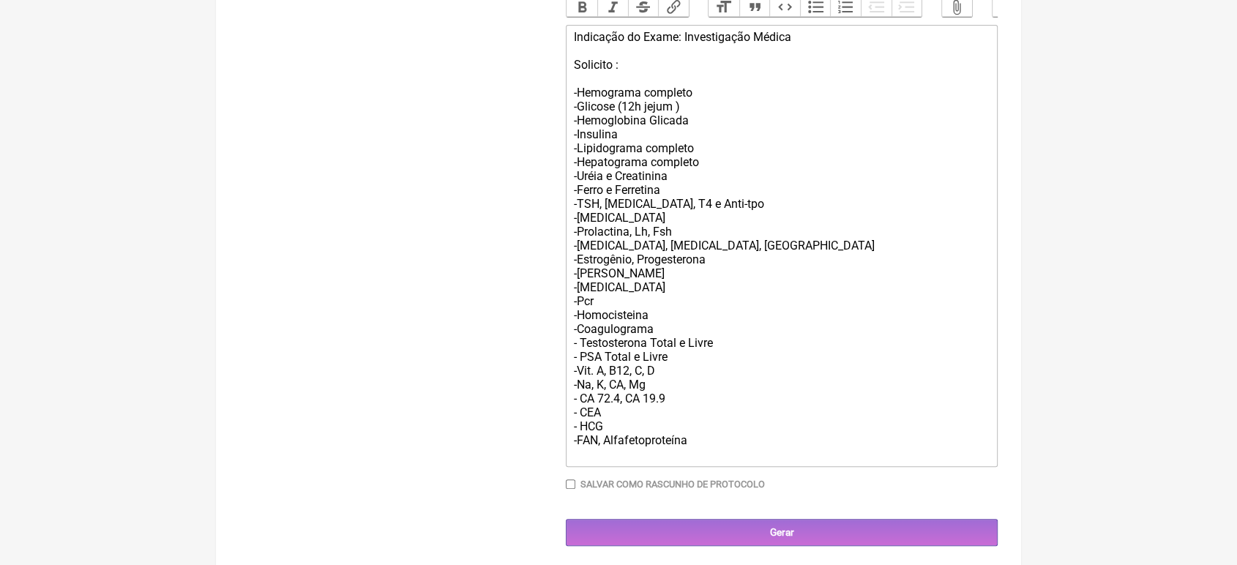
scroll to position [521, 0]
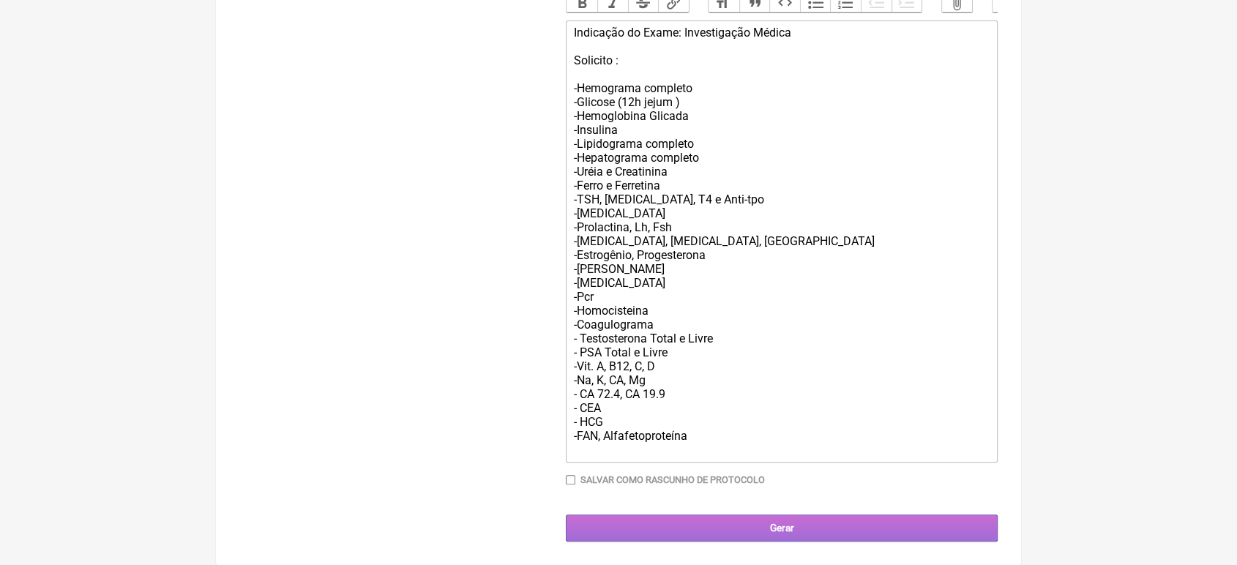
type input "24999765896"
click at [843, 524] on input "Gerar" at bounding box center [782, 528] width 432 height 27
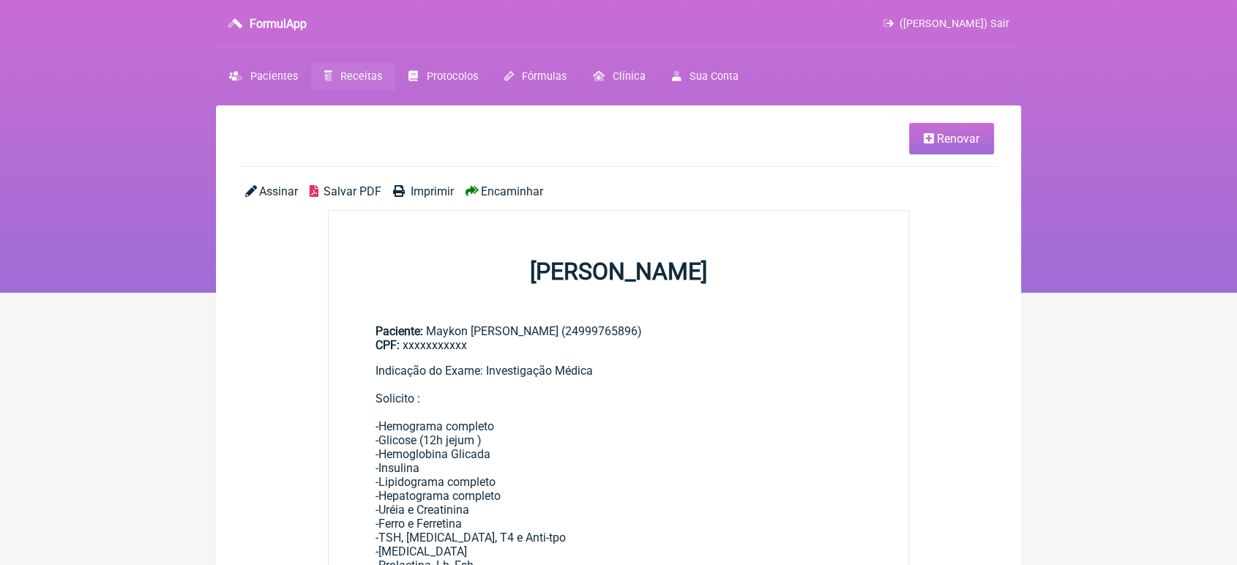
click at [491, 198] on span "Encaminhar" at bounding box center [512, 191] width 62 height 14
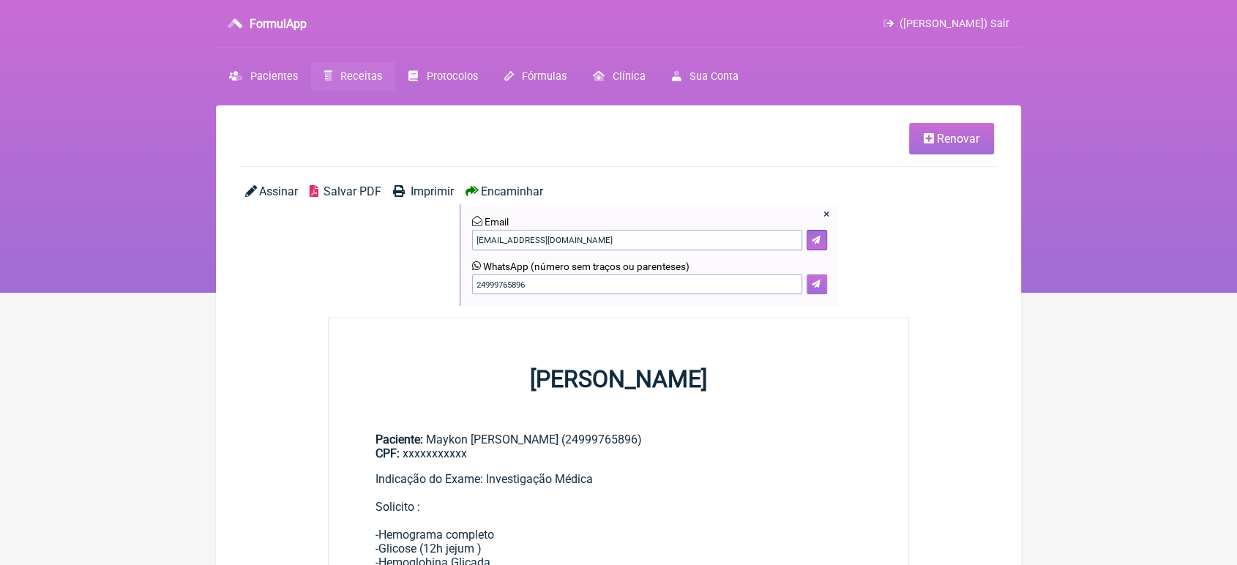
click at [822, 288] on button at bounding box center [817, 285] width 20 height 20
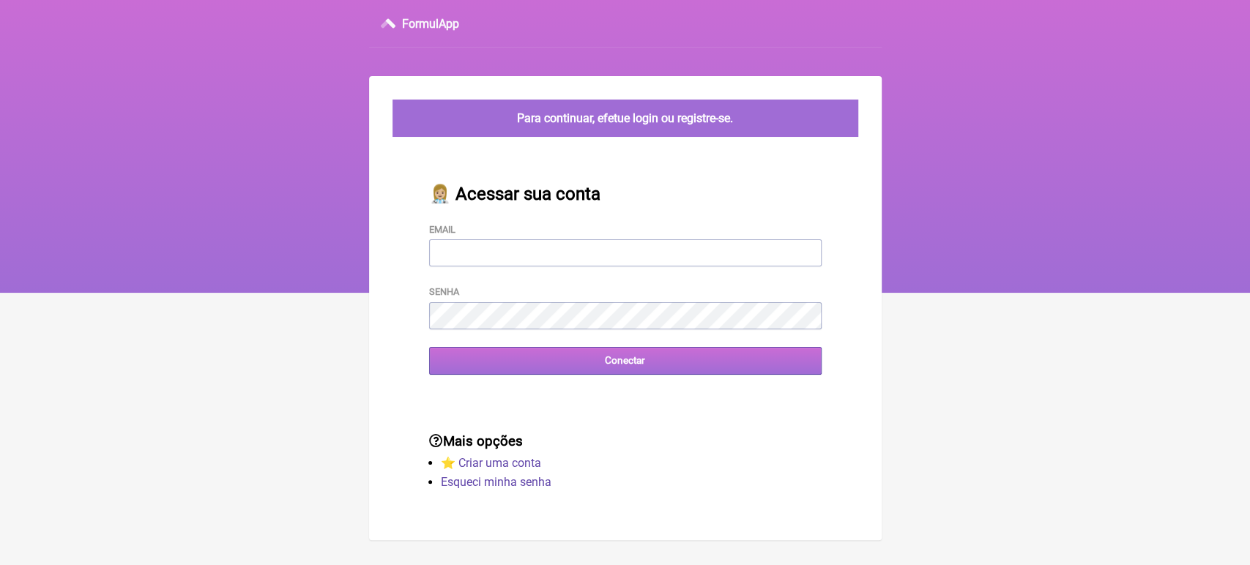
type input "[EMAIL_ADDRESS][DOMAIN_NAME]"
click at [615, 373] on input "Conectar" at bounding box center [625, 360] width 392 height 27
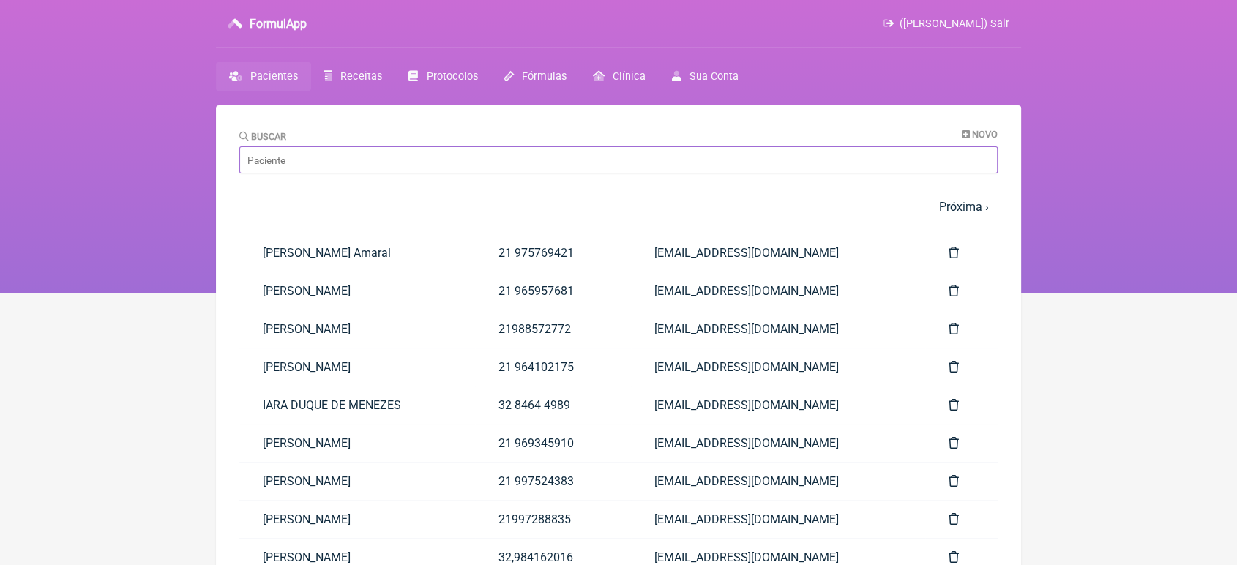
click at [313, 163] on input "Buscar" at bounding box center [618, 159] width 758 height 27
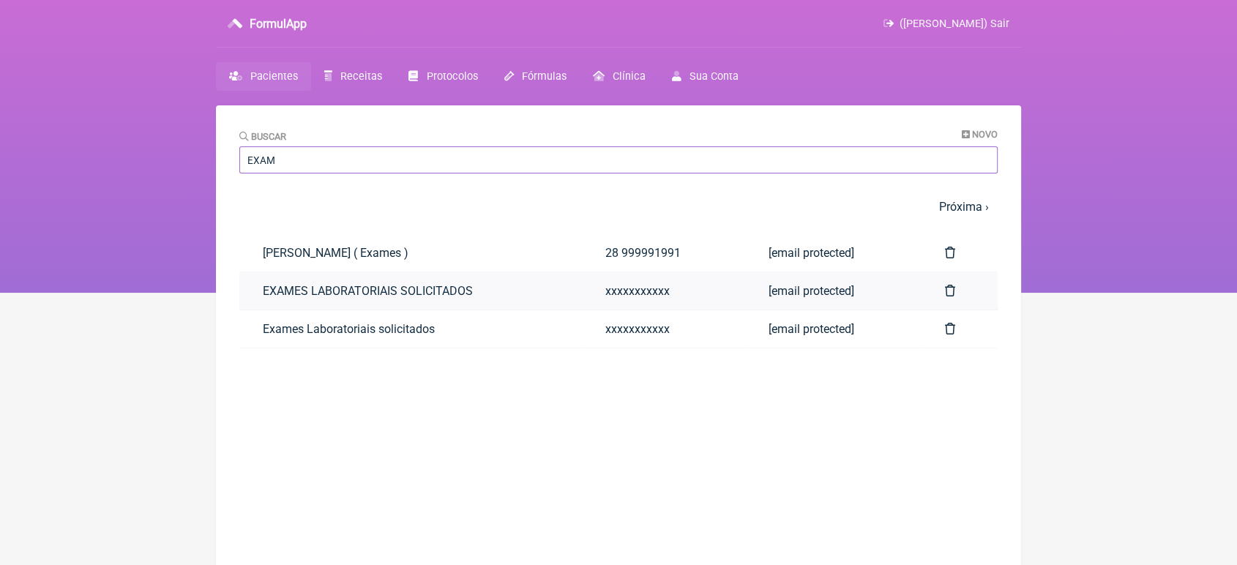
type input "EXAM"
click at [282, 296] on link "EXAMES LABORATORIAIS SOLICITADOS" at bounding box center [410, 290] width 343 height 37
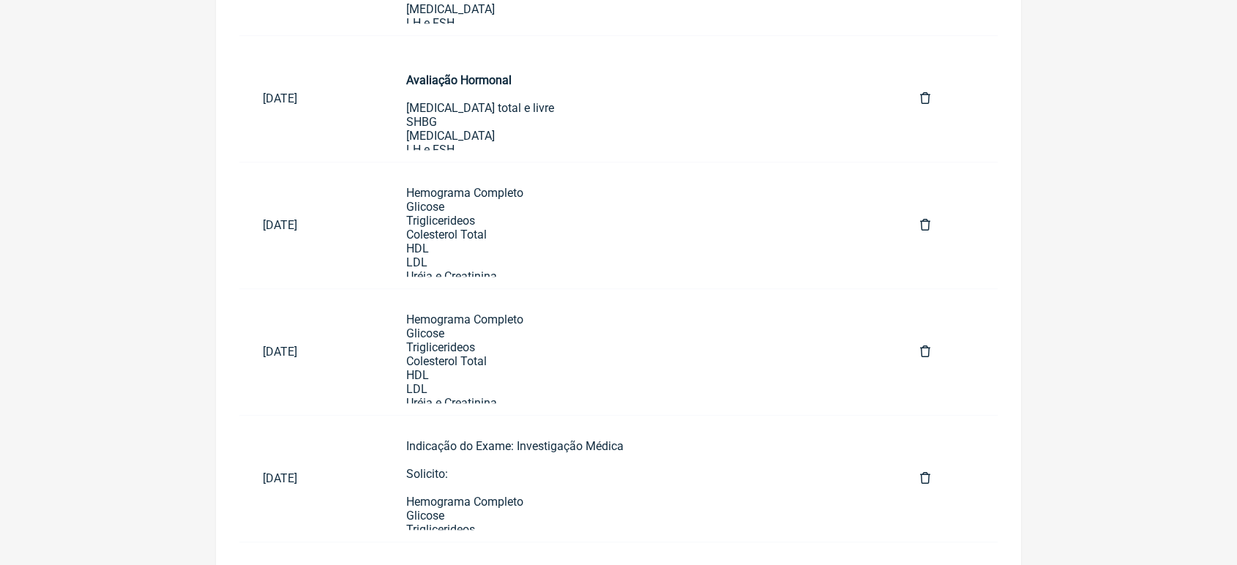
scroll to position [892, 0]
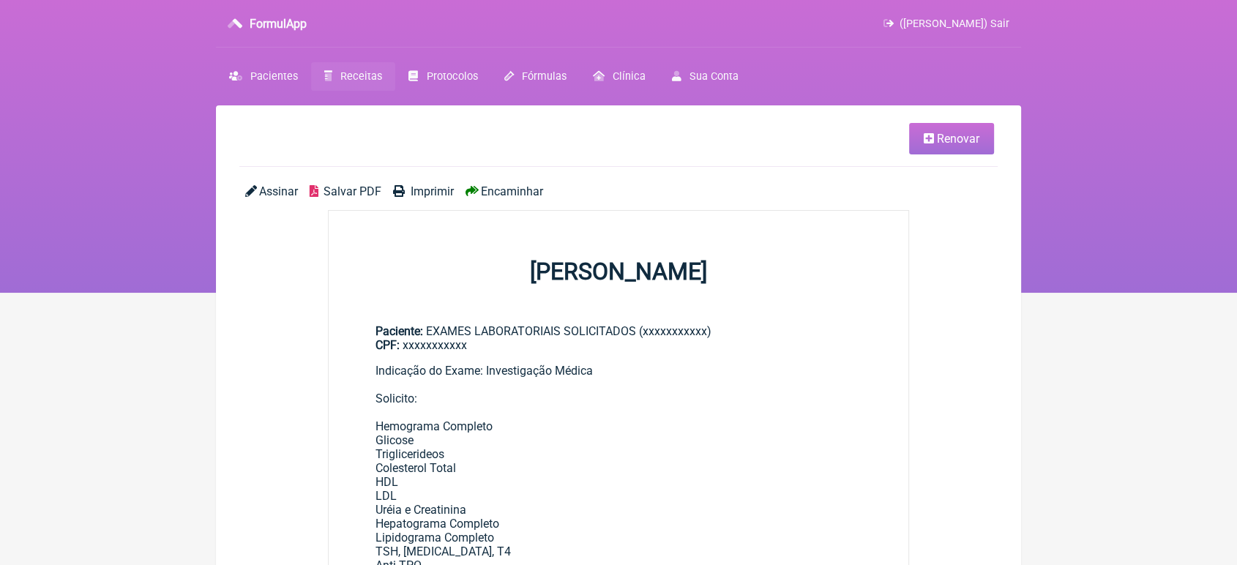
click at [925, 140] on icon at bounding box center [929, 139] width 10 height 12
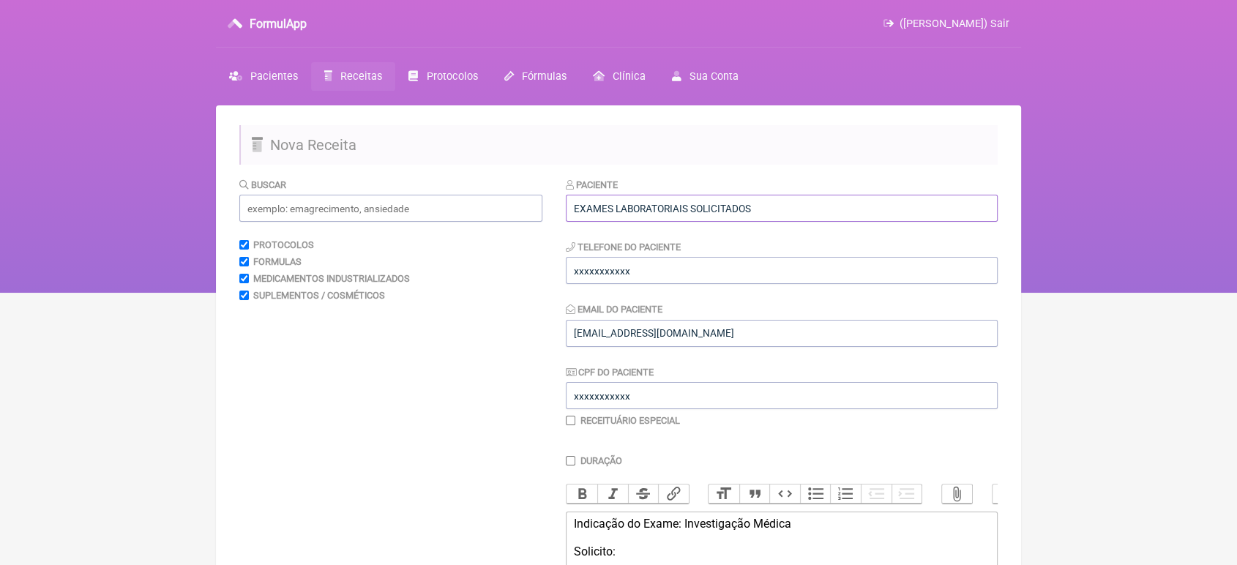
click at [839, 211] on input "EXAMES LABORATORIAIS SOLICITADOS" at bounding box center [782, 208] width 432 height 27
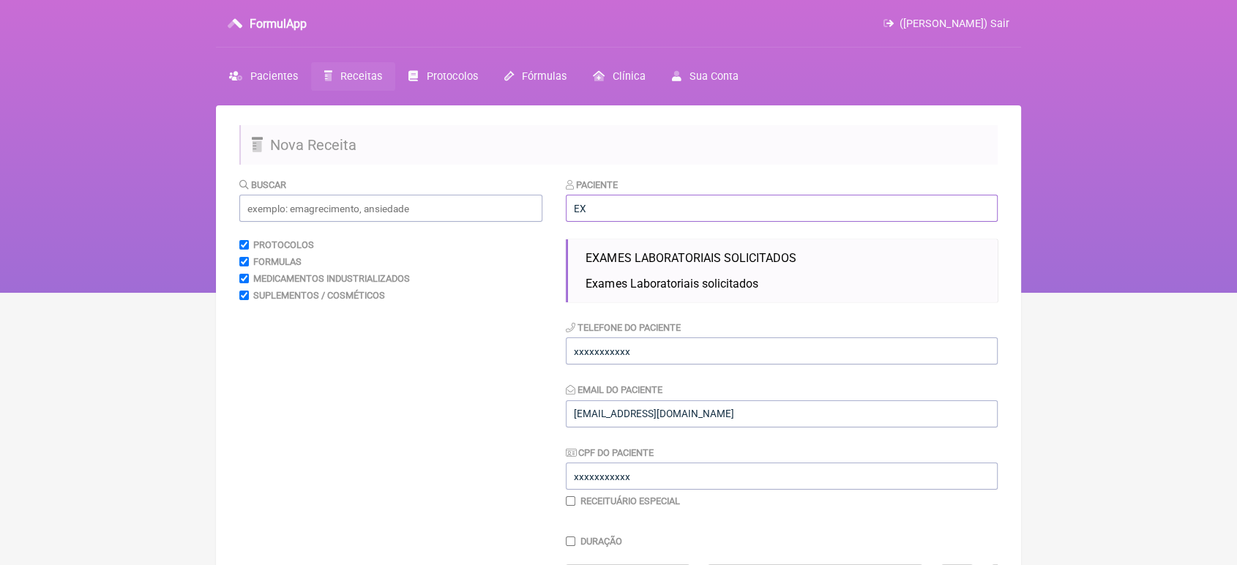
type input "E"
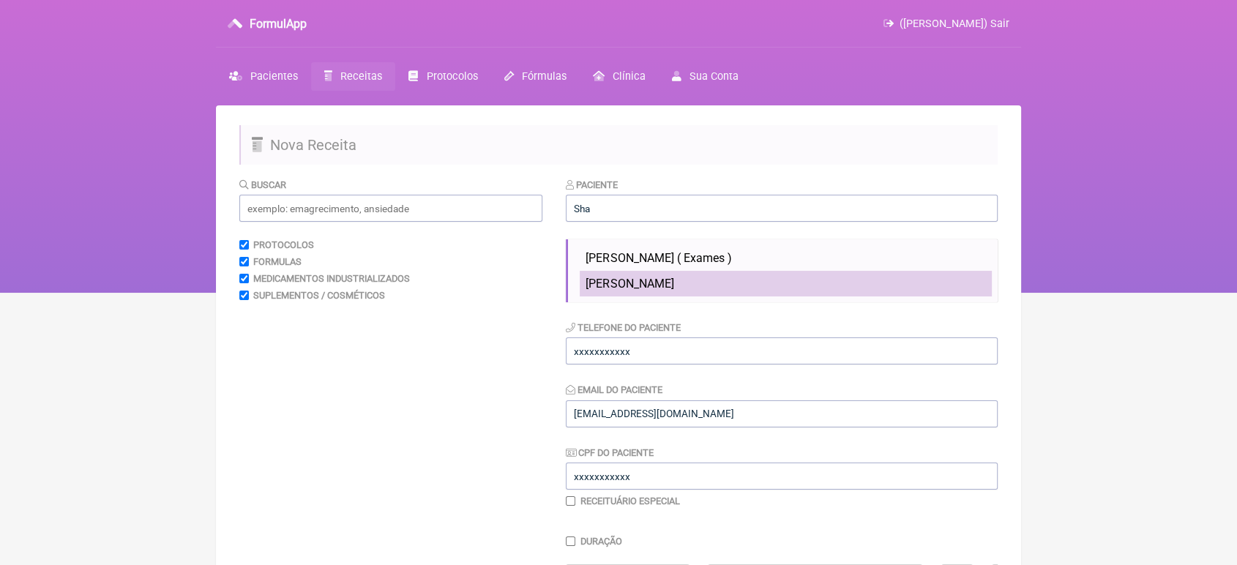
click at [674, 286] on span "SHAYANNE RODRIGUES SARAIVA" at bounding box center [630, 284] width 88 height 14
type input "SHAYANNE RODRIGUES SARAIVA"
type input "28 999991991"
type input "[EMAIL_ADDRESS][DOMAIN_NAME]"
type input "11330485793"
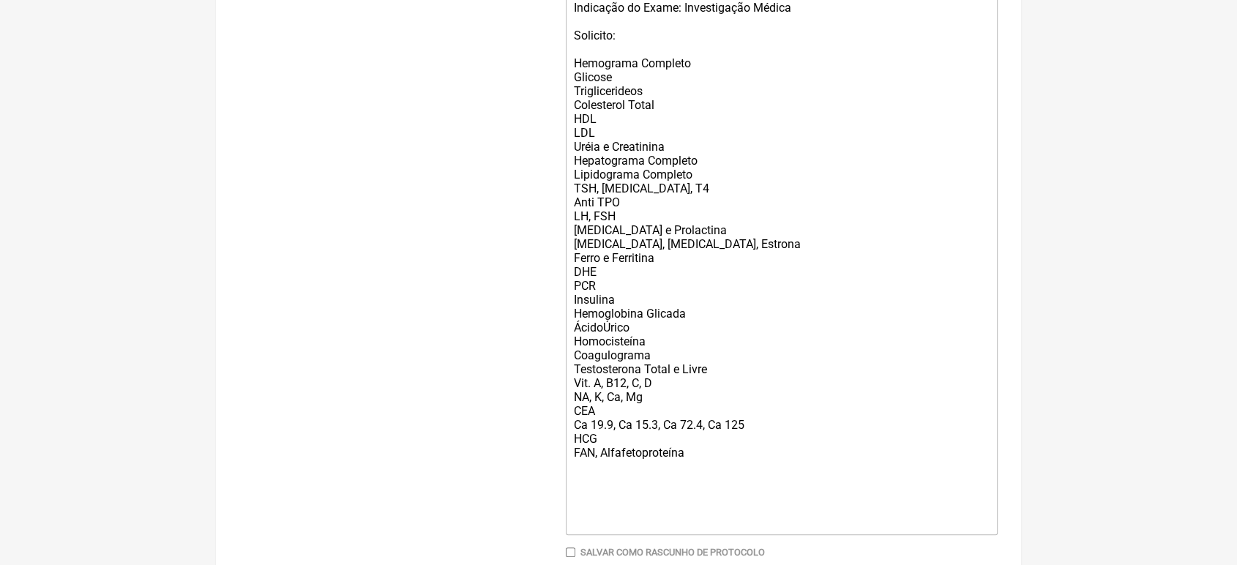
scroll to position [621, 0]
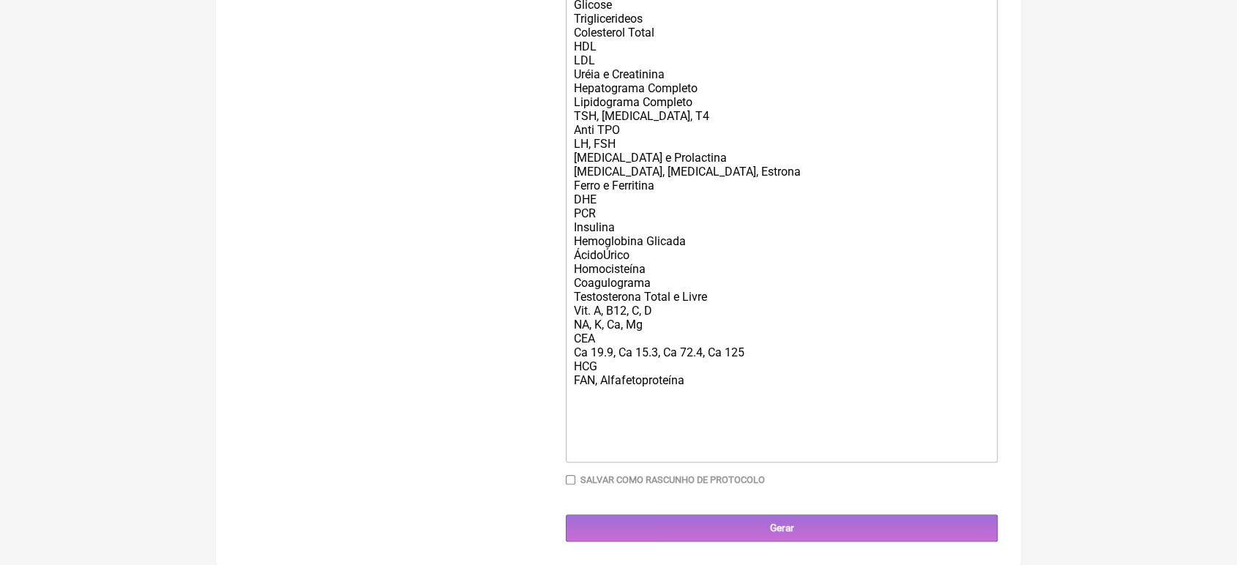
click at [699, 379] on div "Indicação do Exame: Investigação Médica Solicito: Hemograma Completo Glicose Tr…" at bounding box center [782, 192] width 416 height 529
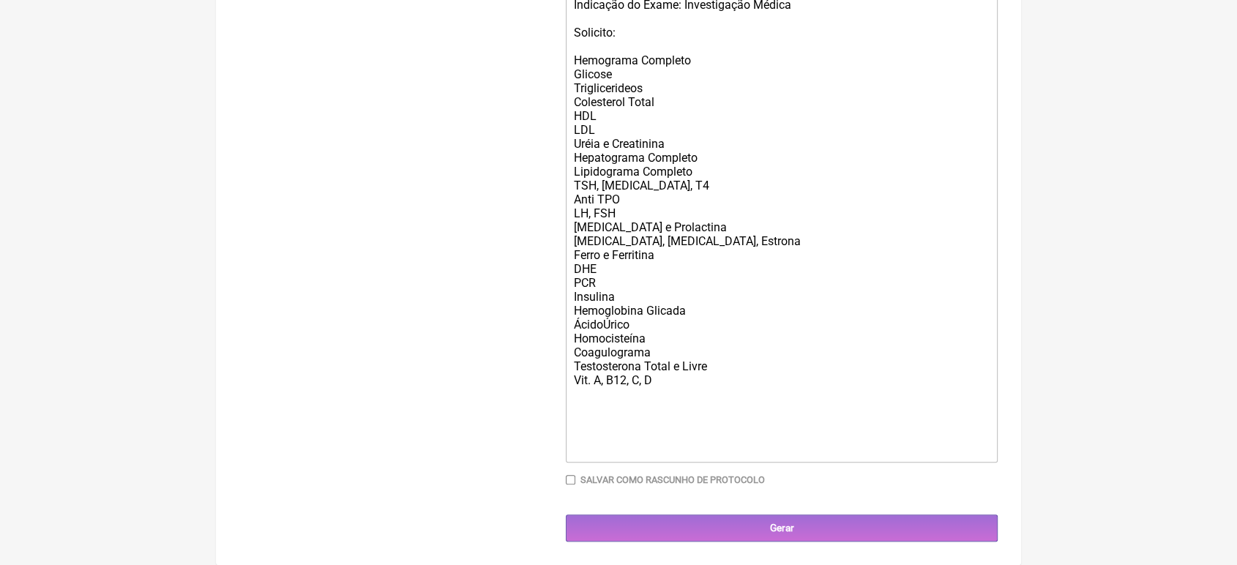
scroll to position [550, 0]
click at [641, 377] on div "Indicação do Exame: Investigação Médica Solicito: Hemograma Completo Glicose Tr…" at bounding box center [782, 227] width 416 height 459
click at [609, 379] on div "Indicação do Exame: Investigação Médica Solicito: Hemograma Completo Glicose Tr…" at bounding box center [782, 227] width 416 height 459
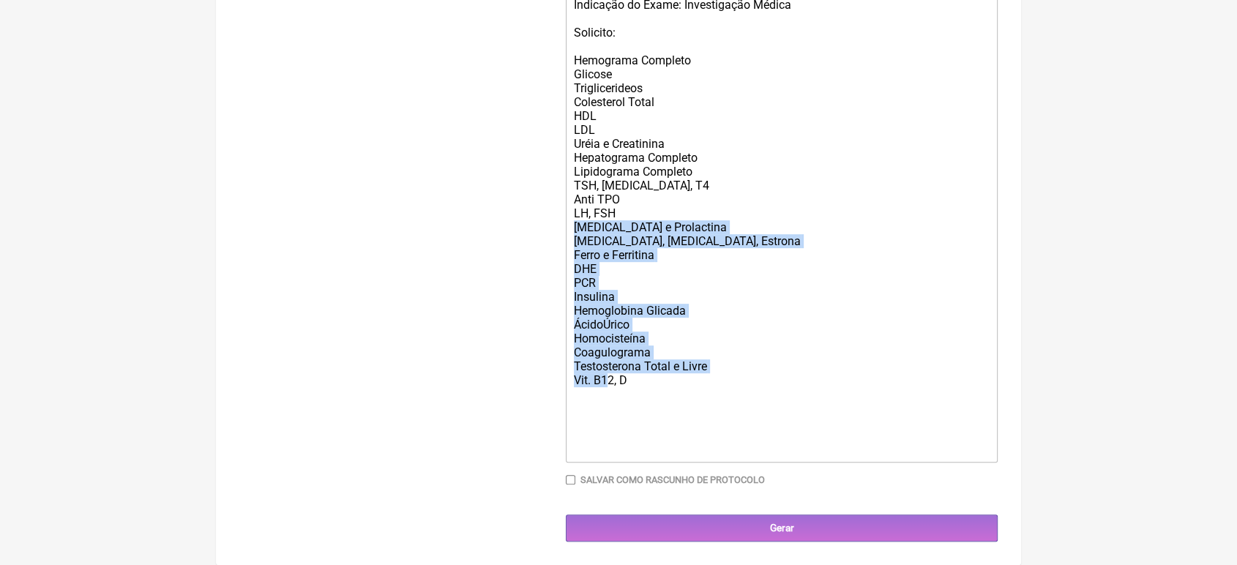
drag, startPoint x: 609, startPoint y: 379, endPoint x: 887, endPoint y: 217, distance: 322.2
click at [887, 217] on div "Indicação do Exame: Investigação Médica Solicito: Hemograma Completo Glicose Tr…" at bounding box center [782, 227] width 416 height 459
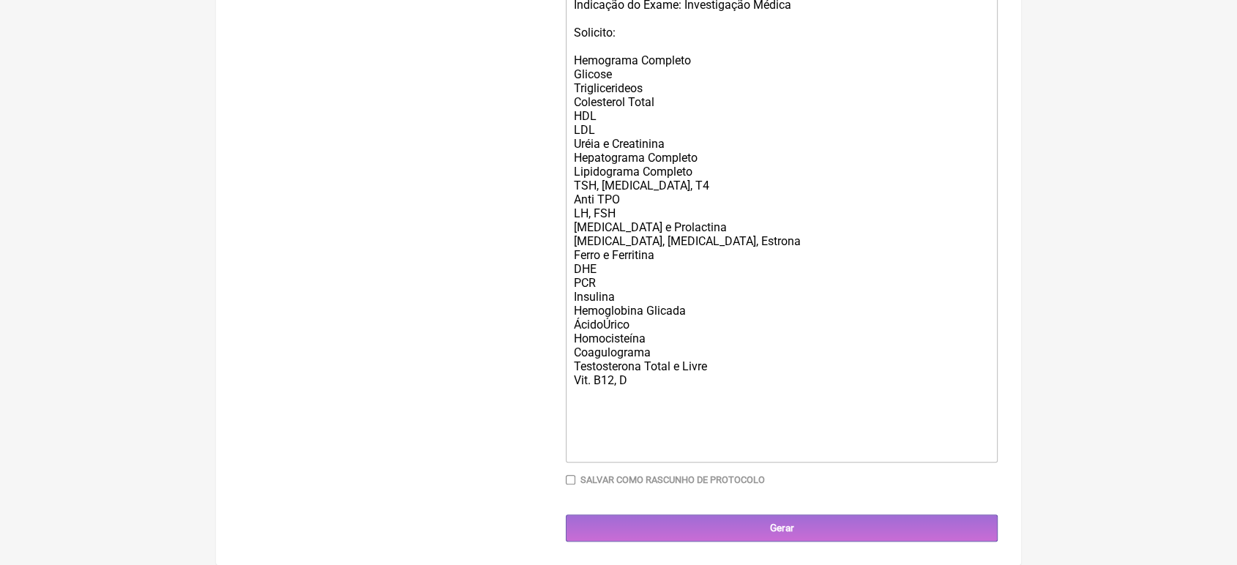
click at [633, 266] on div "Indicação do Exame: Investigação Médica Solicito: Hemograma Completo Glicose Tr…" at bounding box center [782, 227] width 416 height 459
type trix-editor "<div>Indicação do Exame: Investigação Médica<br><br>Solicito:<br><br>Hemograma …"
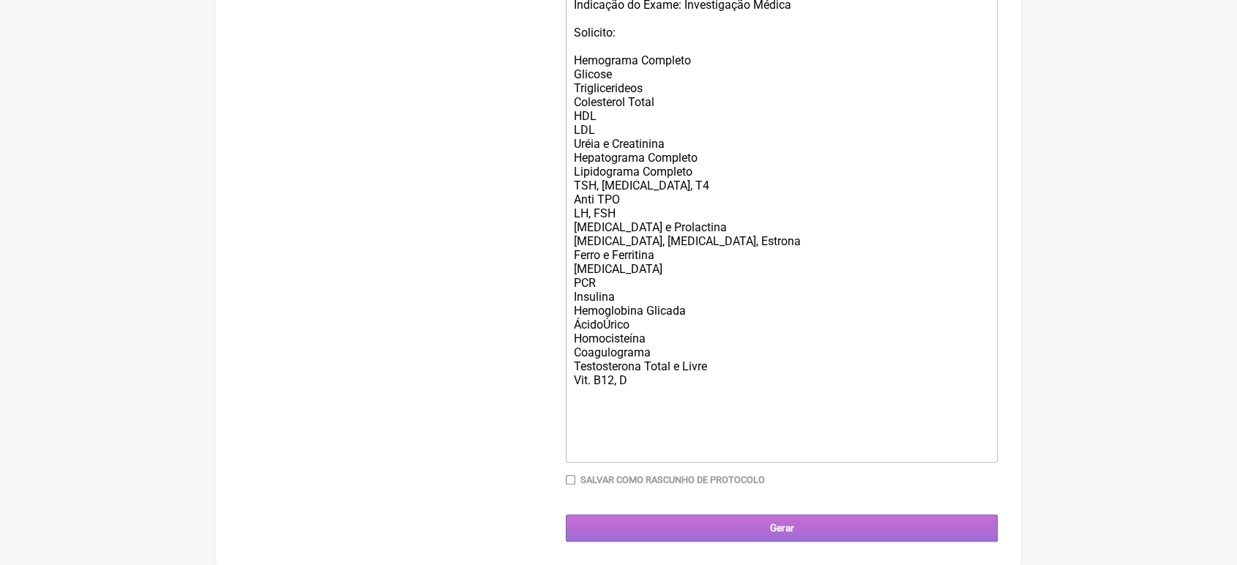
click at [774, 520] on input "Gerar" at bounding box center [782, 528] width 432 height 27
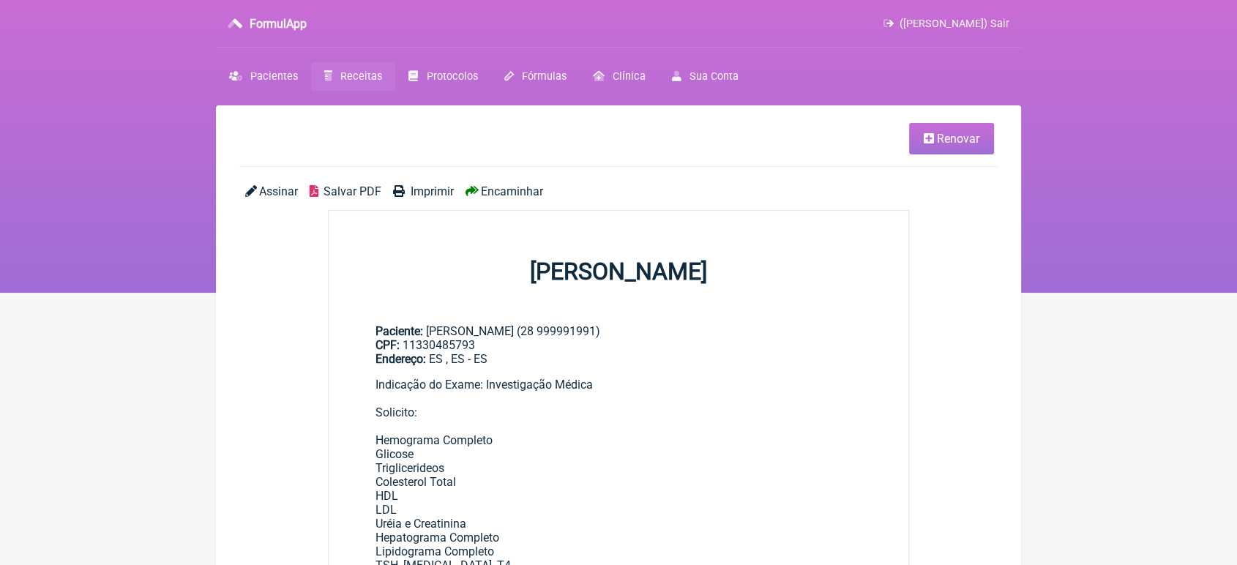
click at [507, 193] on span "Encaminhar" at bounding box center [512, 191] width 62 height 14
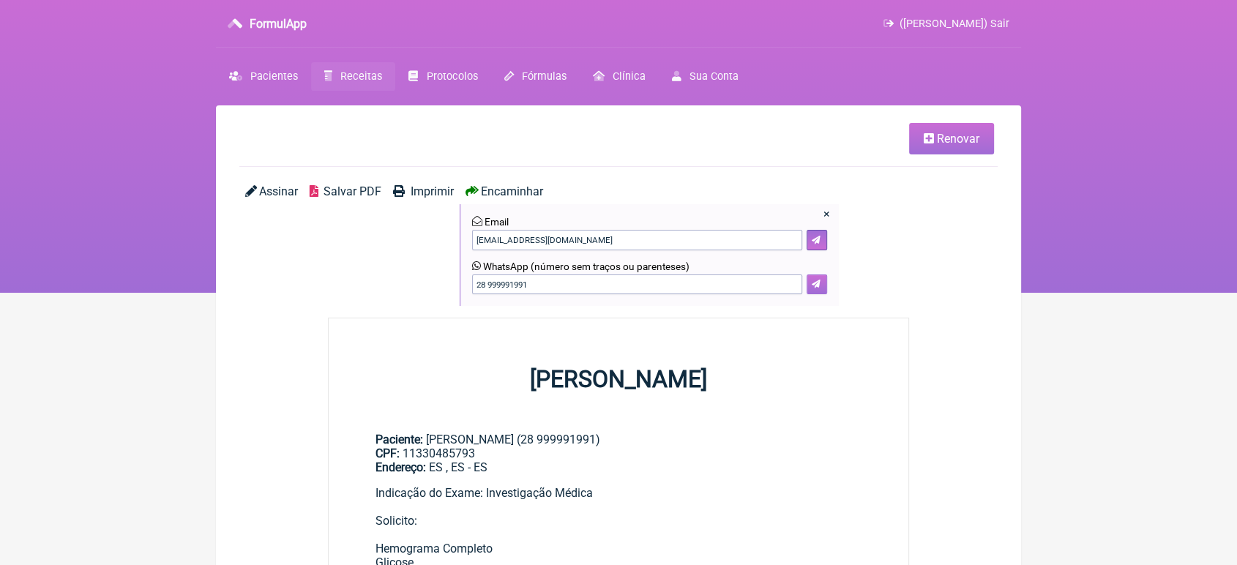
click at [826, 286] on button at bounding box center [817, 285] width 20 height 20
click at [963, 149] on link "Renovar" at bounding box center [951, 138] width 85 height 31
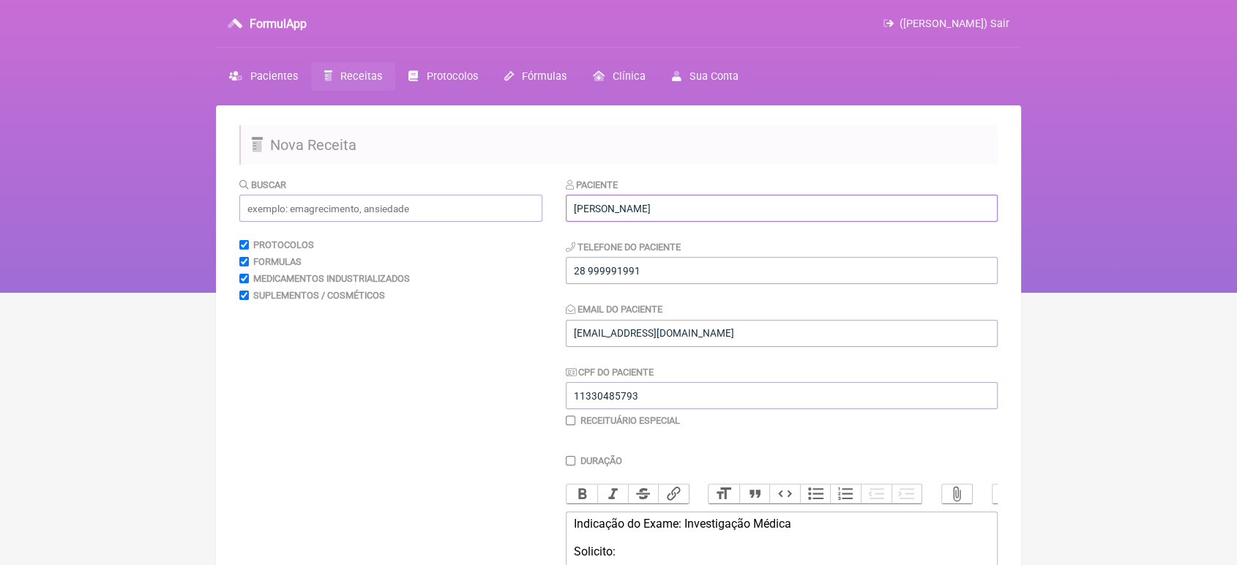
click at [809, 201] on input "SHAYANNE RODRIGUES SARAIVA" at bounding box center [782, 208] width 432 height 27
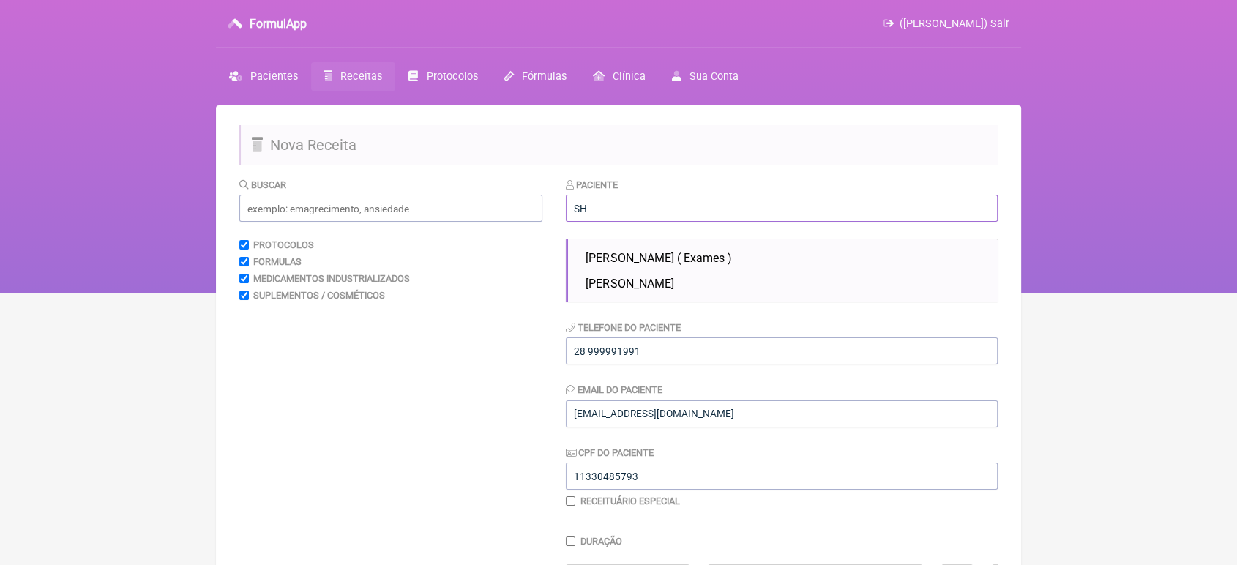
type input "S"
type input "M"
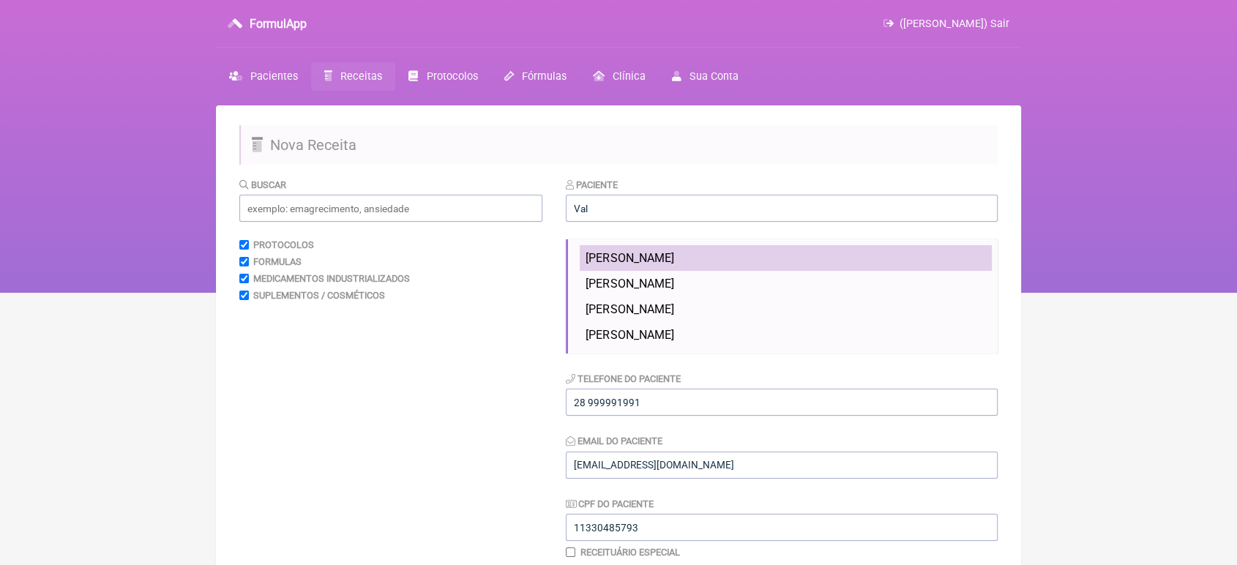
click at [674, 261] on span "VALCIR RODRIGUES MONTEIRO" at bounding box center [630, 258] width 88 height 14
type input "VALCIR RODRIGUES MONTEIRO"
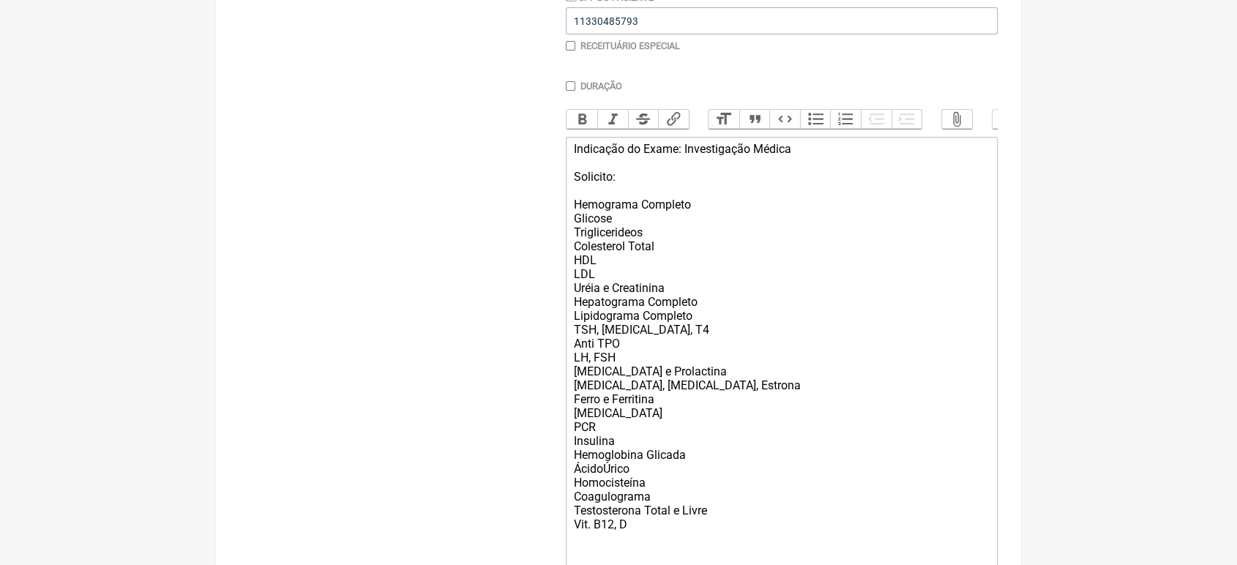
scroll to position [550, 0]
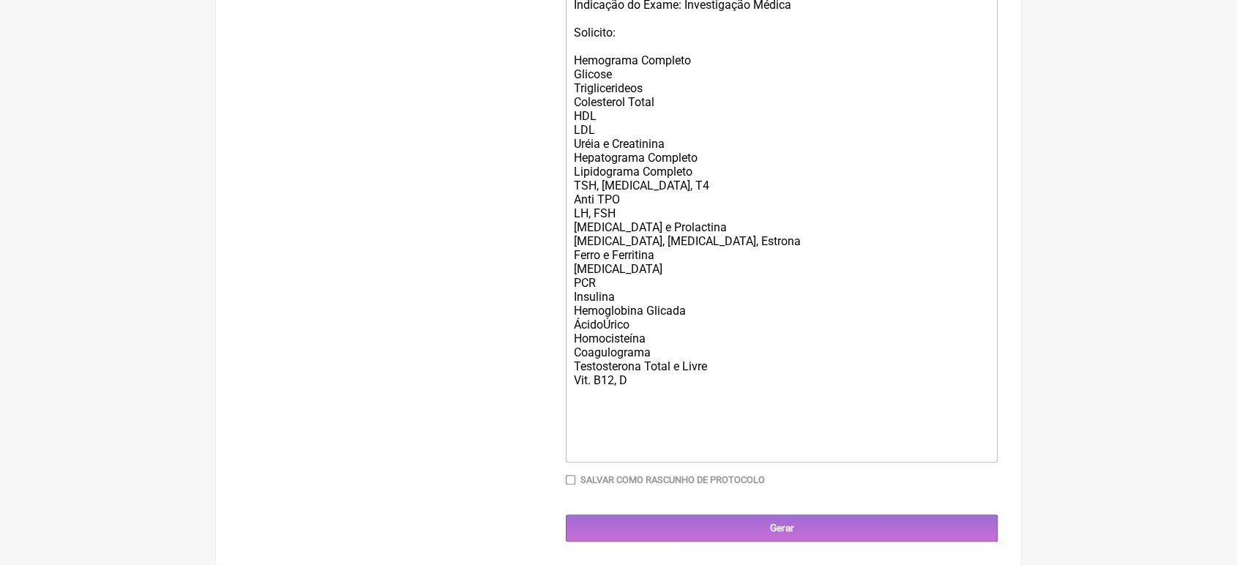
click at [720, 362] on div "Indicação do Exame: Investigação Médica Solicito: Hemograma Completo Glicose Tr…" at bounding box center [782, 227] width 416 height 459
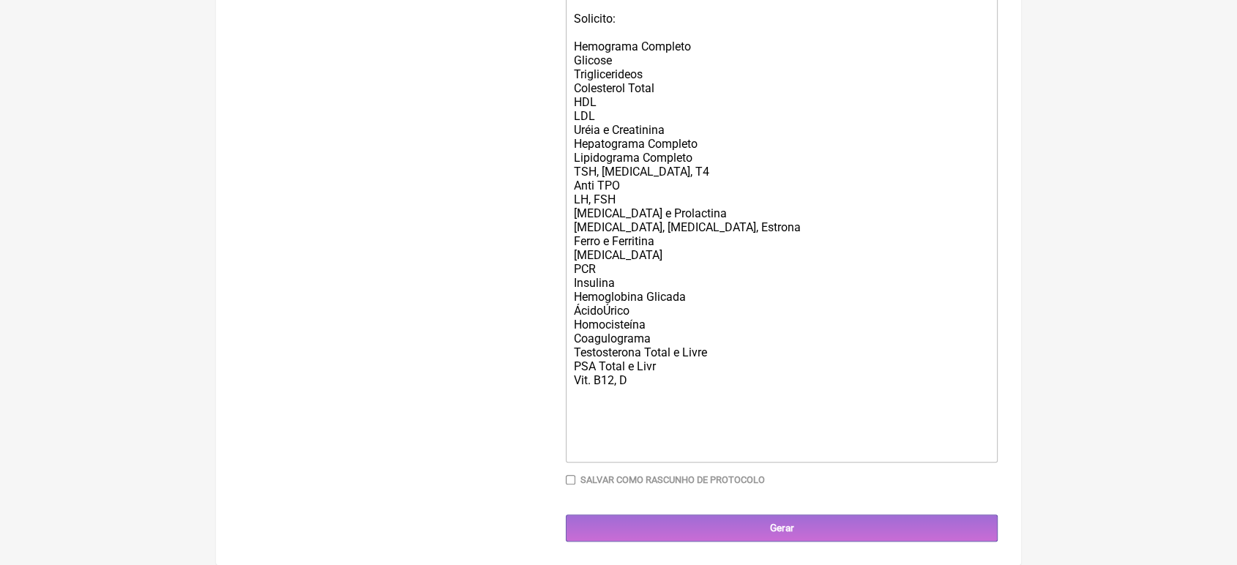
type trix-editor "<div>Indicação do Exame: Investigação Médica<br><br>Solicito:<br><br>Hemograma …"
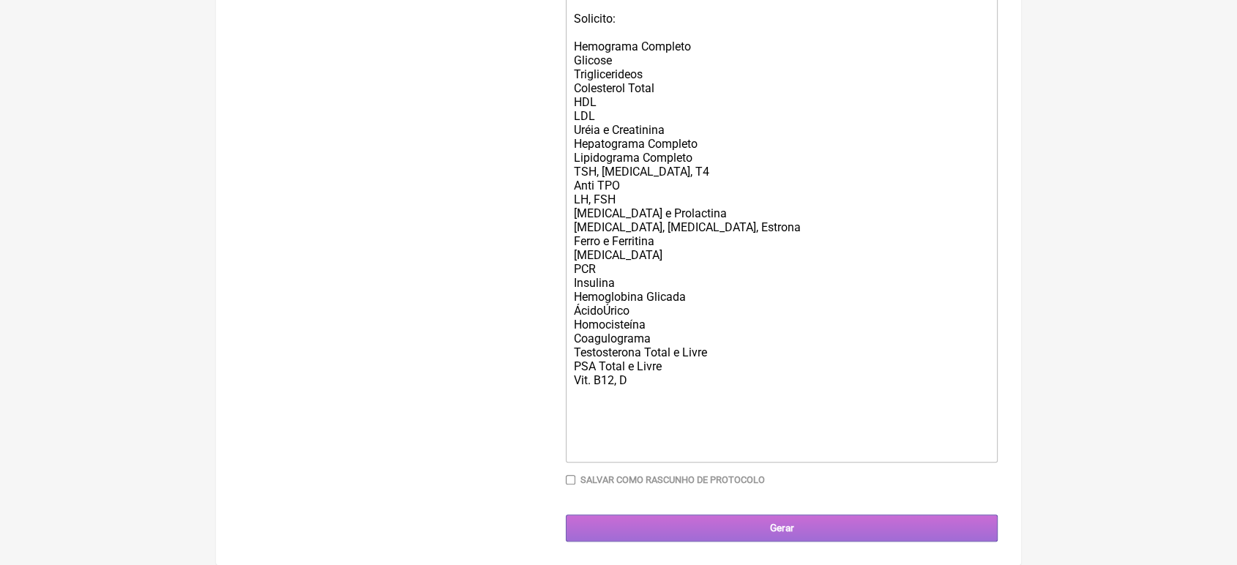
click at [701, 534] on input "Gerar" at bounding box center [782, 528] width 432 height 27
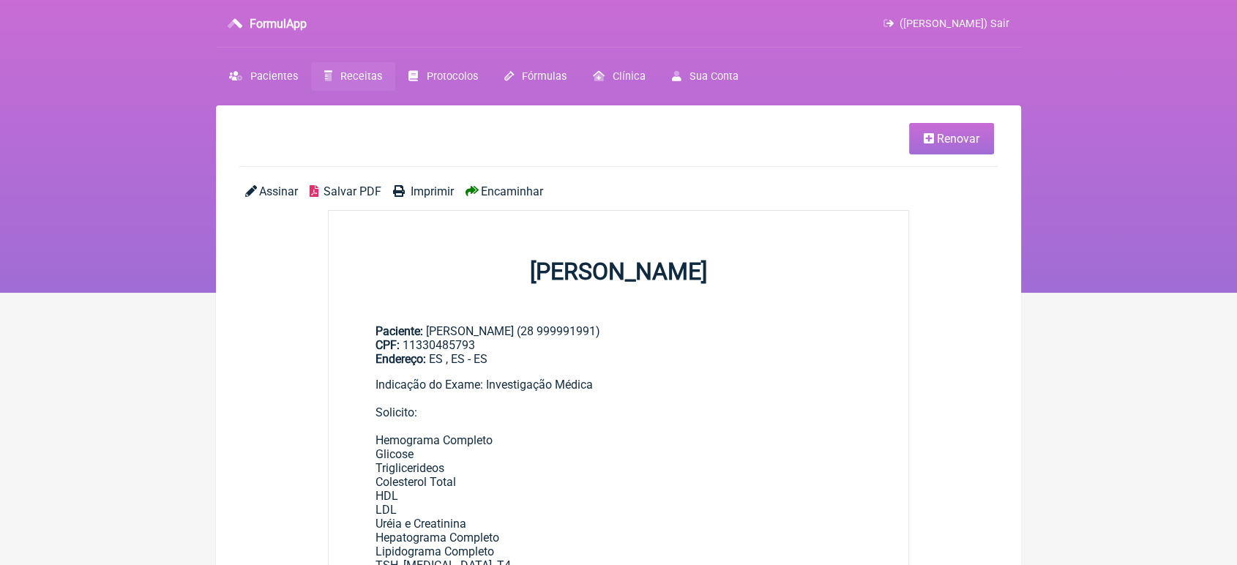
click at [487, 192] on span "Encaminhar" at bounding box center [512, 191] width 62 height 14
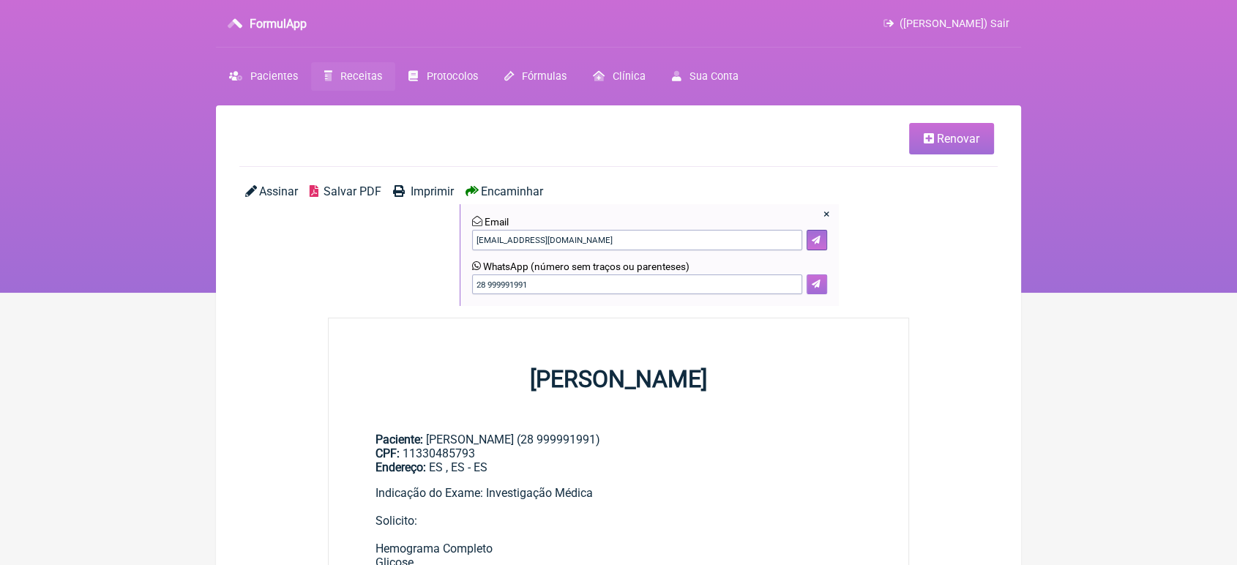
click at [819, 284] on icon at bounding box center [816, 284] width 9 height 9
click at [951, 124] on link "Renovar" at bounding box center [951, 138] width 85 height 31
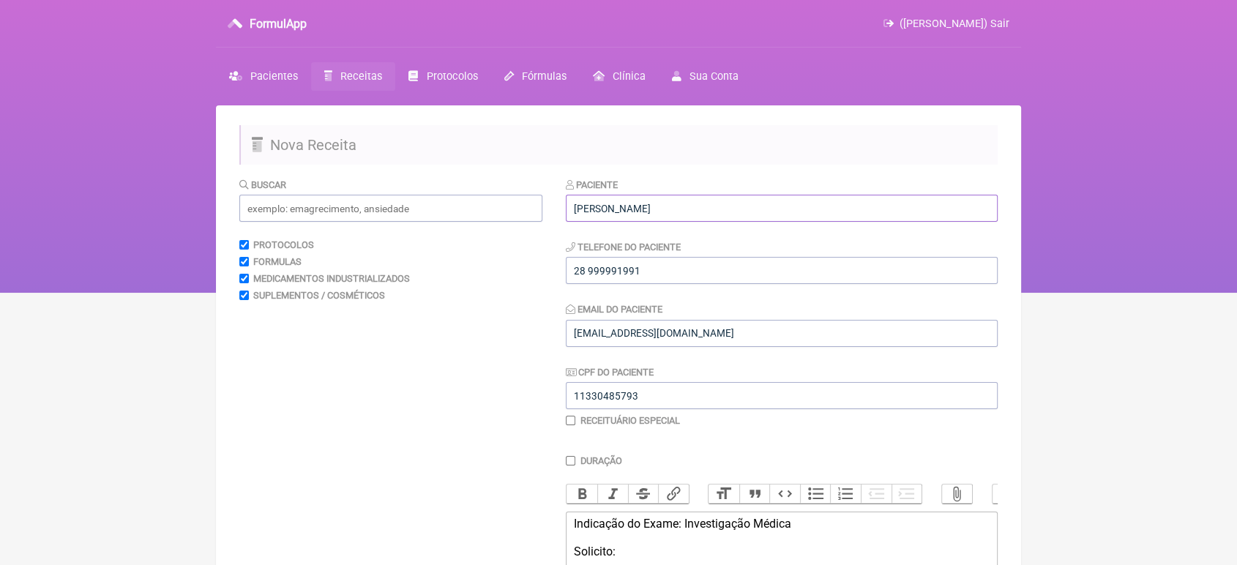
click at [811, 209] on input "[PERSON_NAME]" at bounding box center [782, 208] width 432 height 27
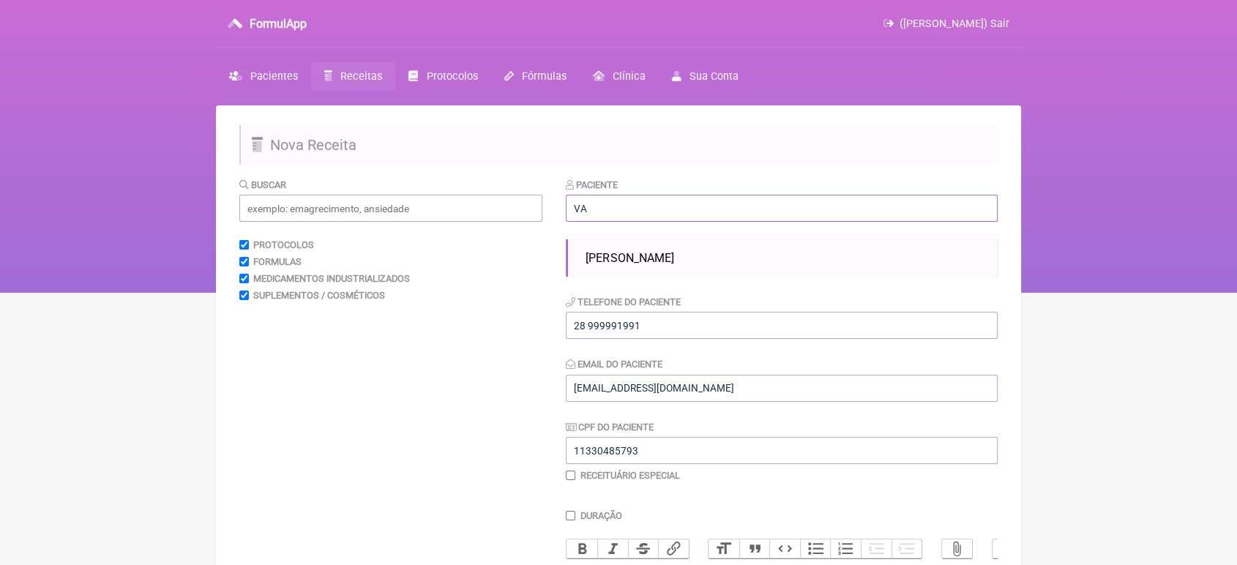
type input "V"
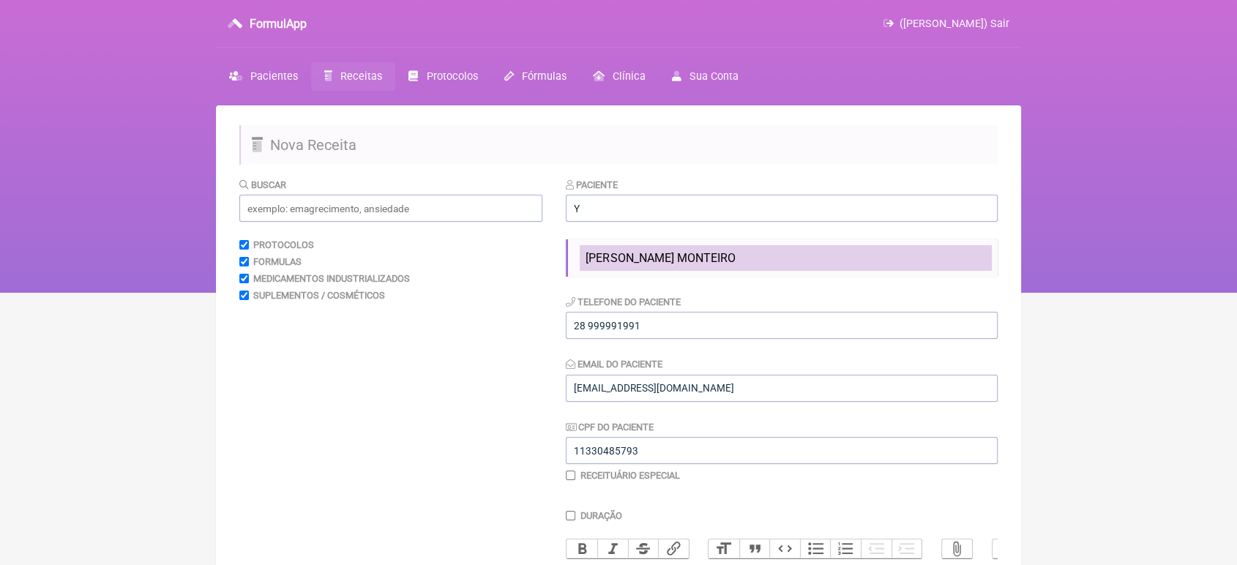
click at [797, 256] on li "[PERSON_NAME] MONTEIRO" at bounding box center [786, 258] width 412 height 26
type input "[PERSON_NAME] MONTEIRO"
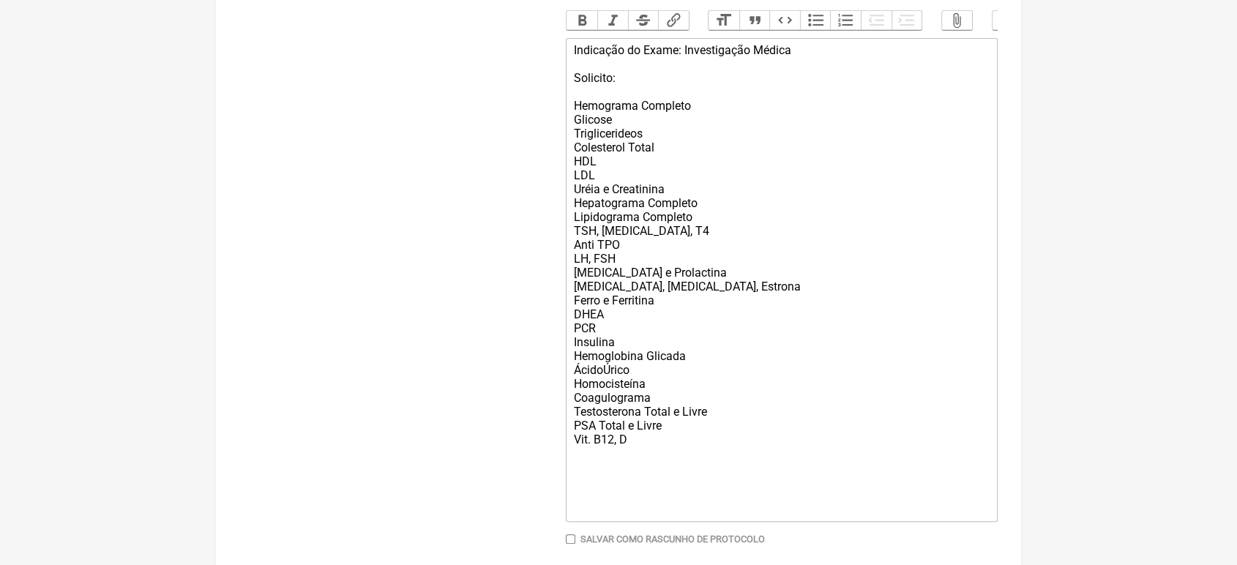
scroll to position [564, 0]
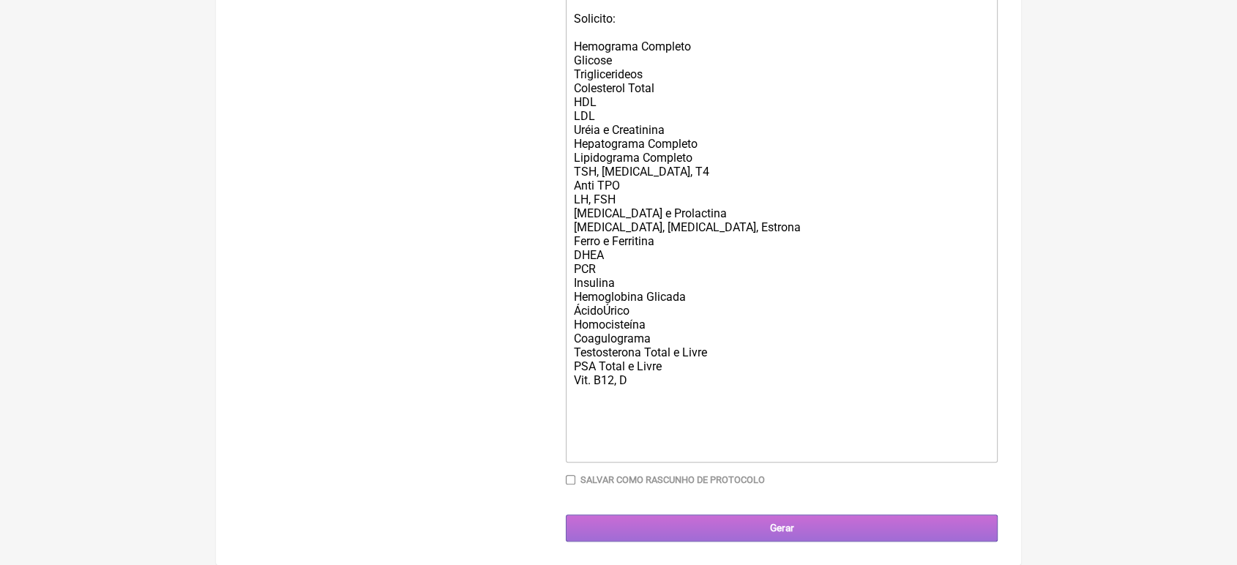
click at [819, 524] on input "Gerar" at bounding box center [782, 528] width 432 height 27
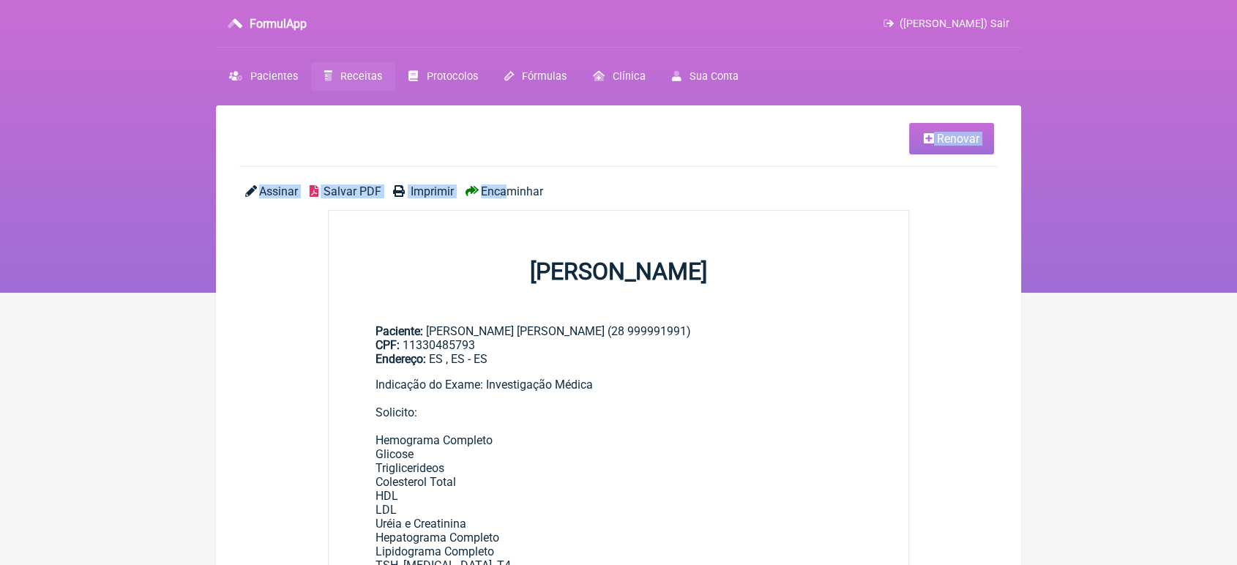
drag, startPoint x: 602, startPoint y: 152, endPoint x: 506, endPoint y: 195, distance: 105.5
click at [506, 195] on span "Encaminhar" at bounding box center [512, 191] width 62 height 14
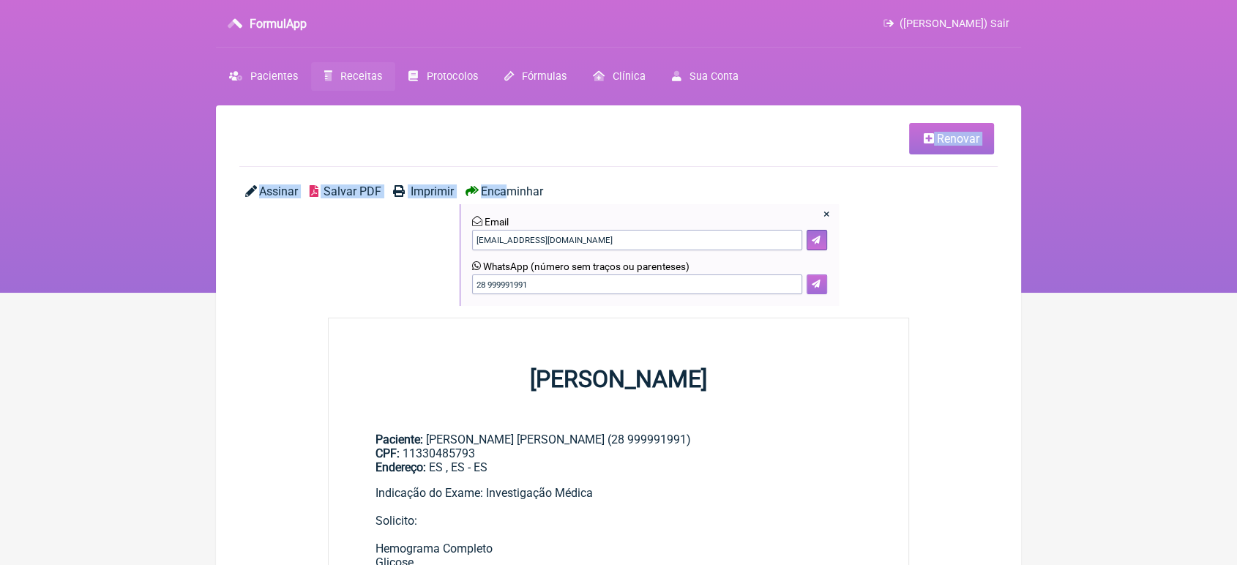
click at [823, 285] on button at bounding box center [817, 285] width 20 height 20
